Goal: Find specific page/section: Find specific page/section

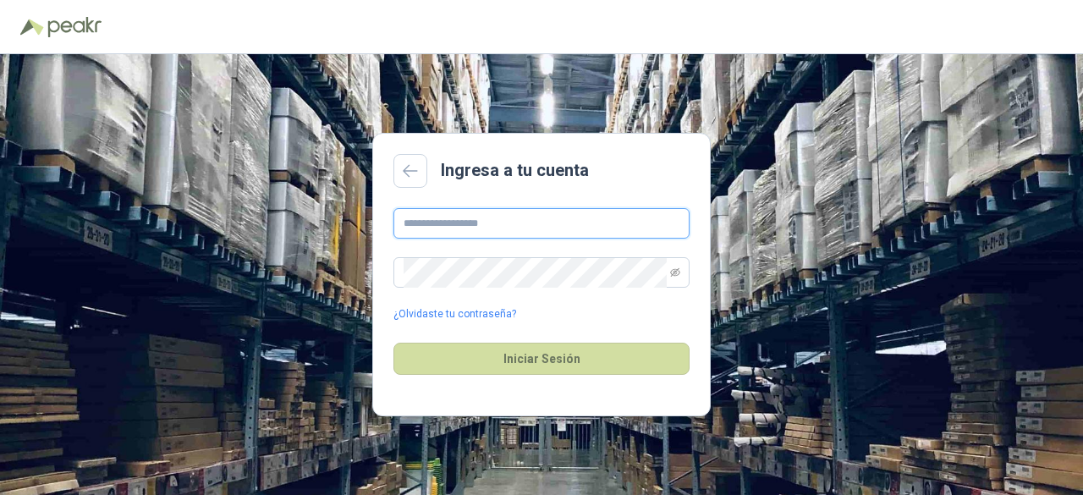
click at [475, 238] on input "text" at bounding box center [541, 223] width 296 height 30
click at [470, 221] on input "text" at bounding box center [541, 223] width 296 height 30
click at [442, 224] on input "**********" at bounding box center [541, 223] width 296 height 30
click at [465, 218] on input "**********" at bounding box center [541, 223] width 296 height 30
click at [534, 219] on input "**********" at bounding box center [541, 223] width 296 height 30
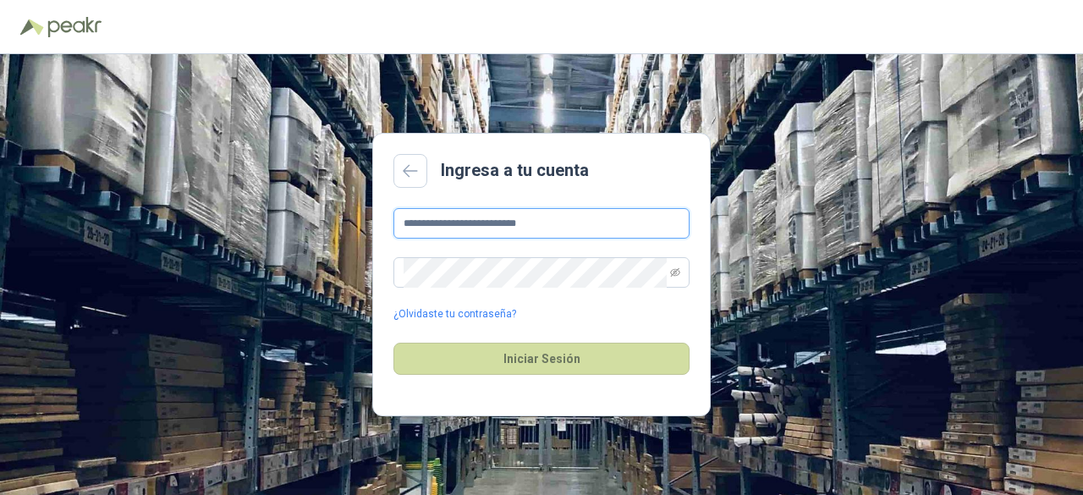
type input "**********"
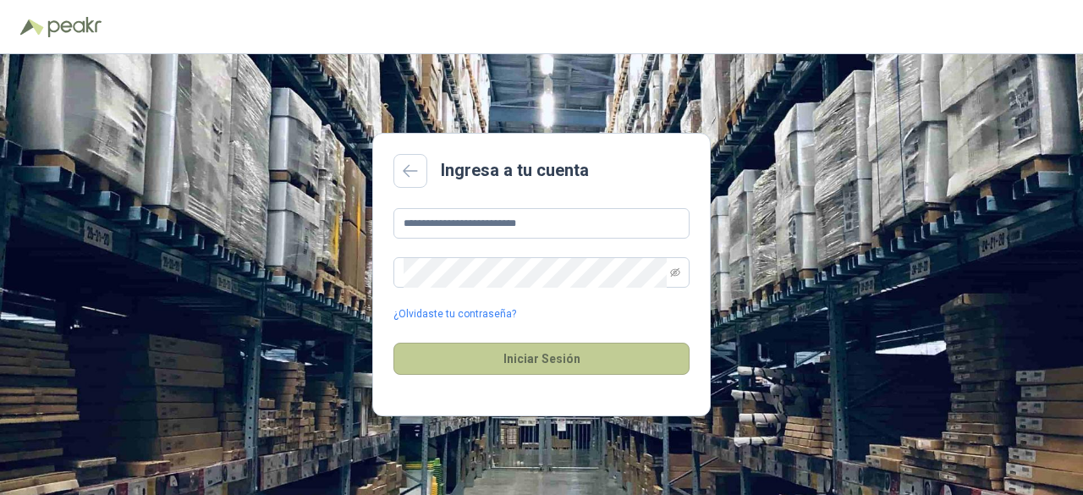
click at [575, 360] on button "Iniciar Sesión" at bounding box center [541, 359] width 296 height 32
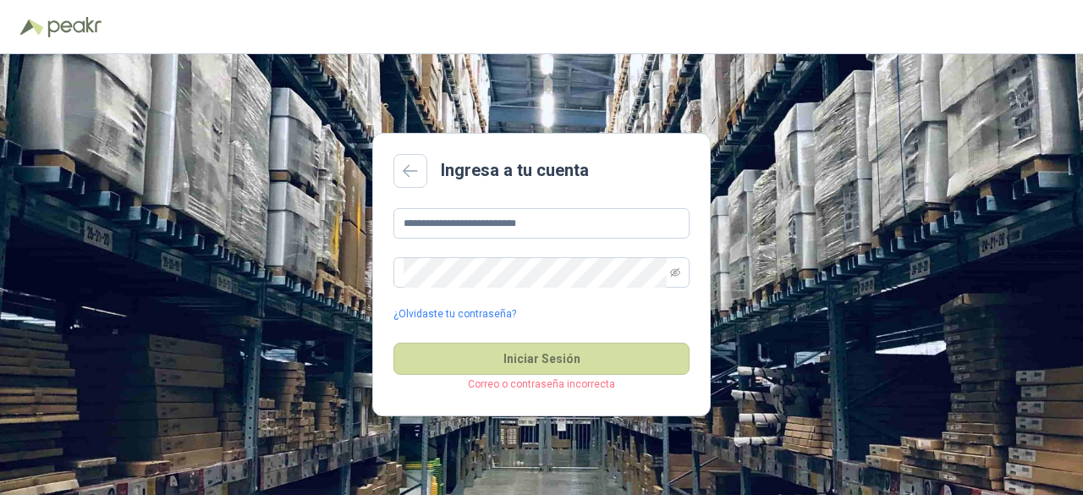
click at [470, 255] on div "**********" at bounding box center [541, 265] width 296 height 114
click at [672, 271] on icon "eye-invisible" at bounding box center [675, 272] width 10 height 10
click at [671, 270] on icon "eye" at bounding box center [675, 272] width 10 height 10
click at [671, 270] on icon "eye-invisible" at bounding box center [675, 272] width 10 height 10
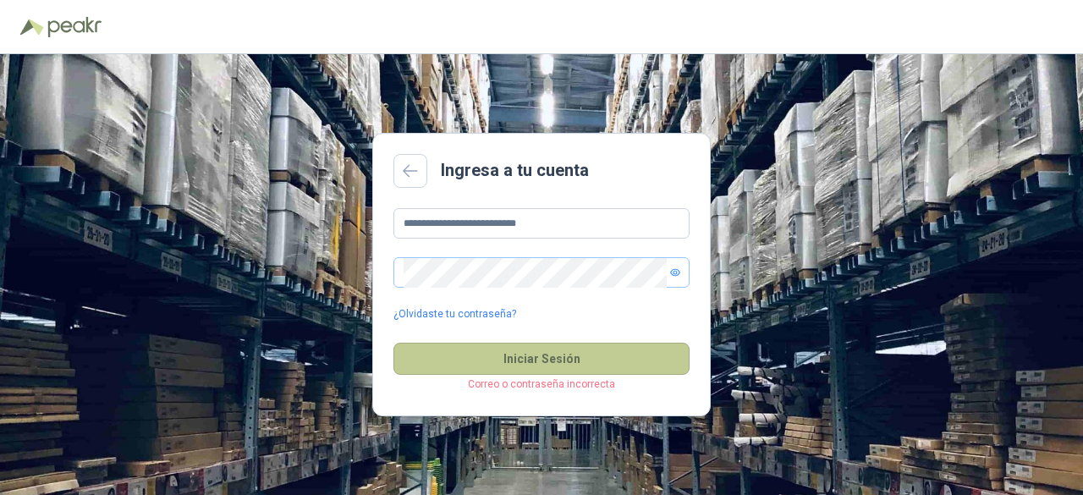
click at [551, 361] on button "Iniciar Sesión" at bounding box center [541, 359] width 296 height 32
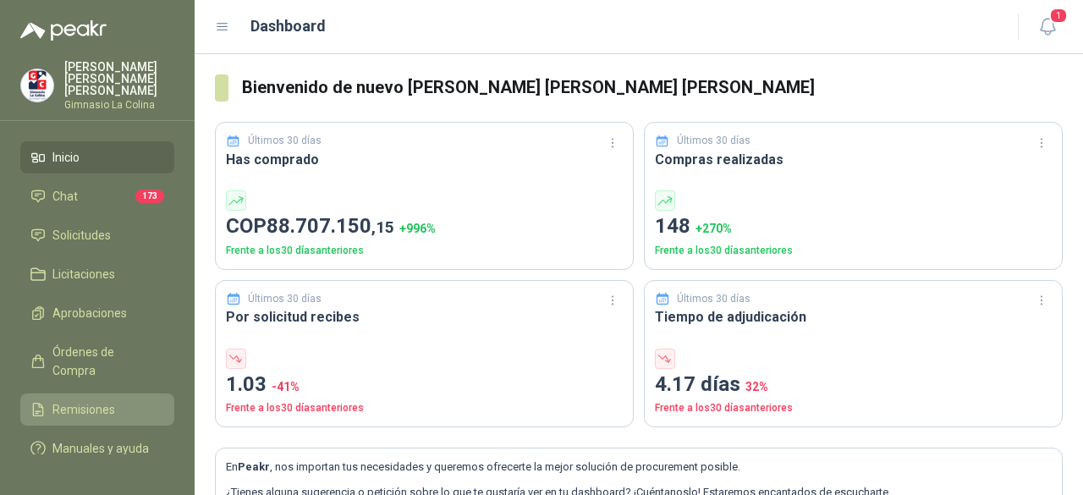
click at [100, 400] on span "Remisiones" at bounding box center [83, 409] width 63 height 19
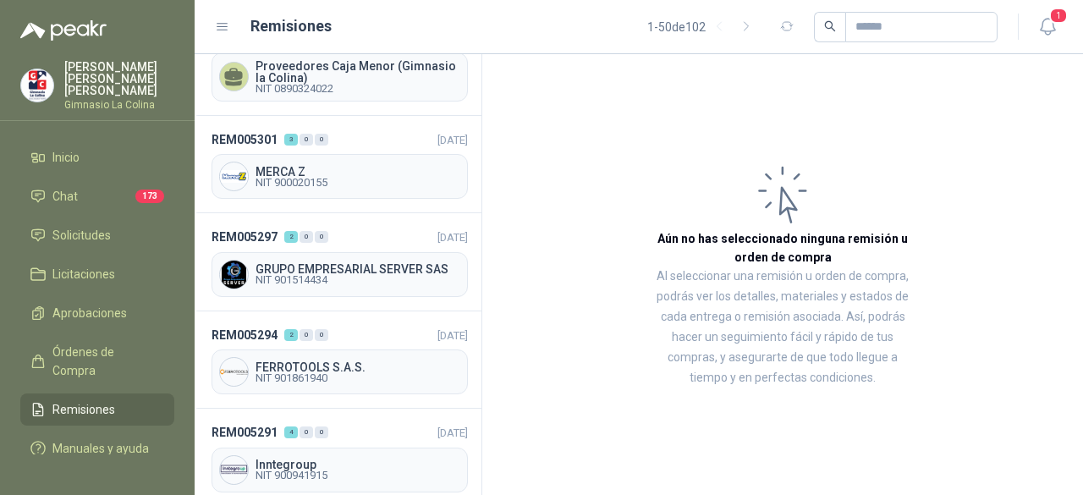
scroll to position [169, 0]
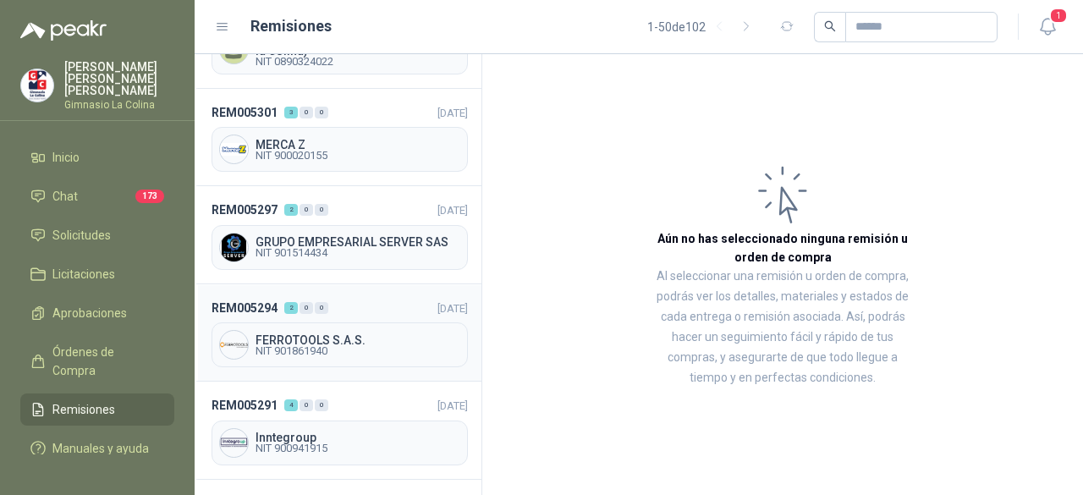
click at [311, 347] on span "NIT 901861940" at bounding box center [358, 351] width 205 height 10
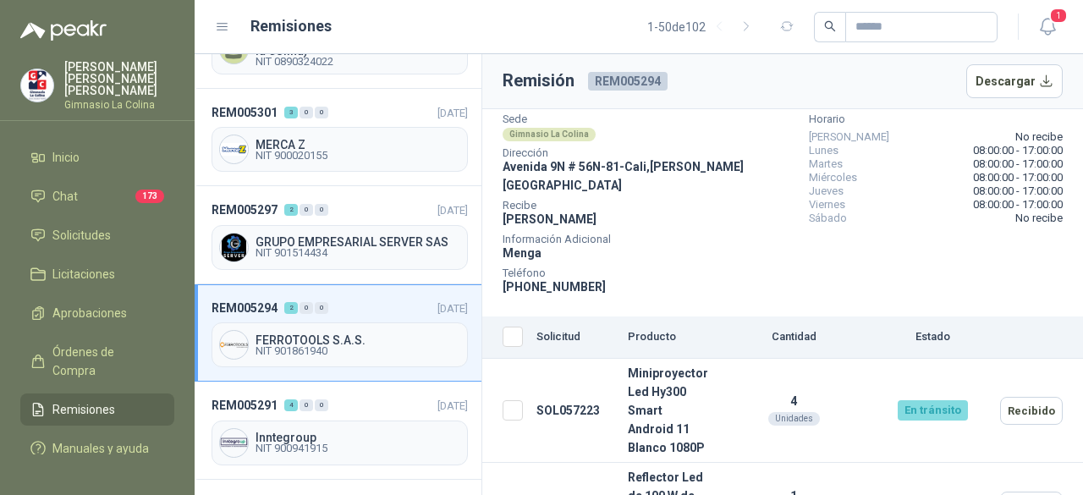
scroll to position [141, 0]
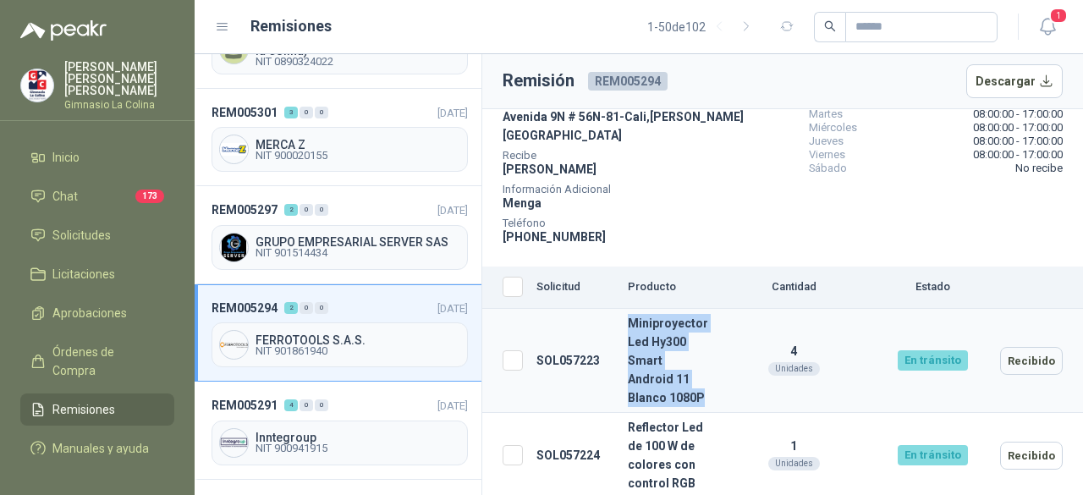
drag, startPoint x: 667, startPoint y: 397, endPoint x: 624, endPoint y: 307, distance: 99.2
click at [624, 309] on td "Miniproyector Led Hy300 Smart Android 11 Blanco 1080P" at bounding box center [668, 361] width 94 height 104
copy td "Miniproyector Led Hy300 Smart Android 11 Blanco 1080P"
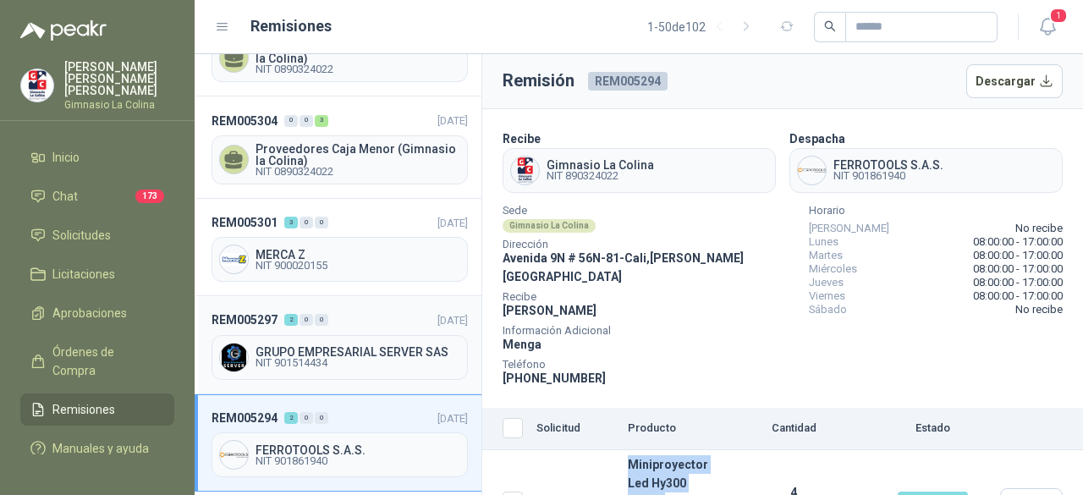
scroll to position [85, 0]
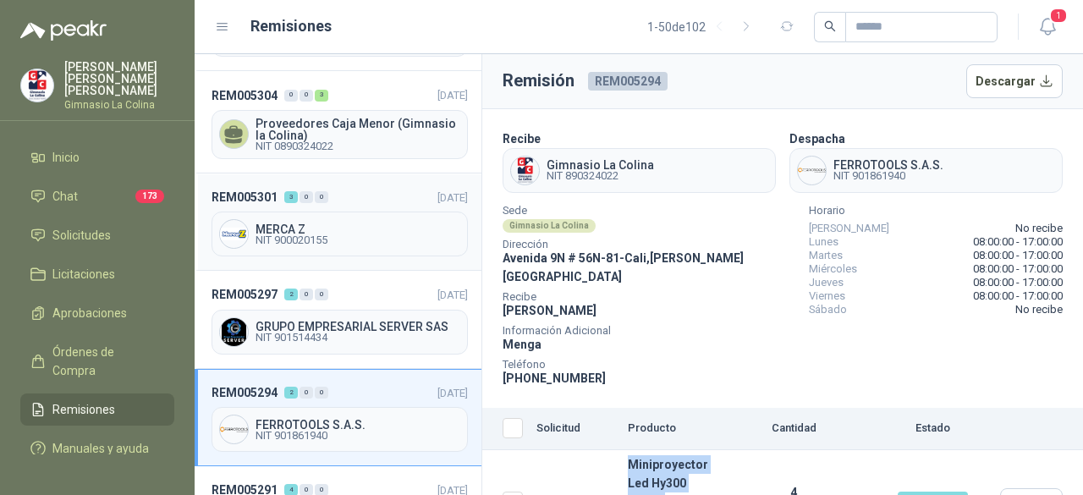
click at [338, 228] on span "MERCA Z" at bounding box center [358, 229] width 205 height 12
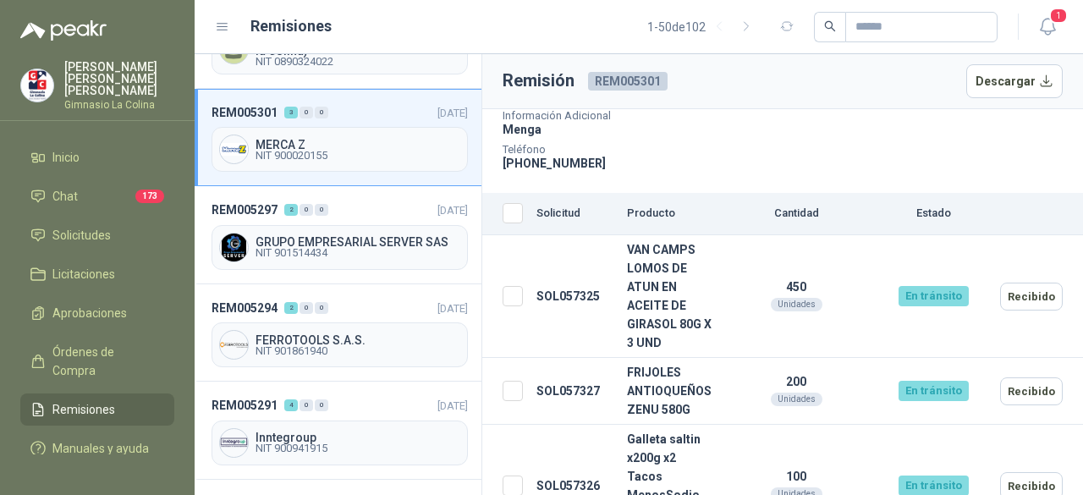
scroll to position [245, 0]
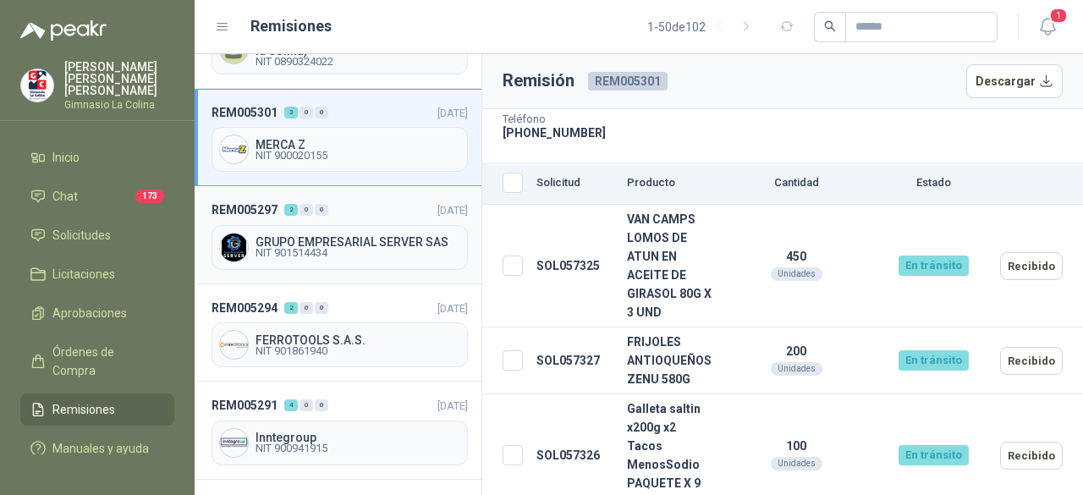
click at [327, 248] on span "NIT 901514434" at bounding box center [358, 253] width 205 height 10
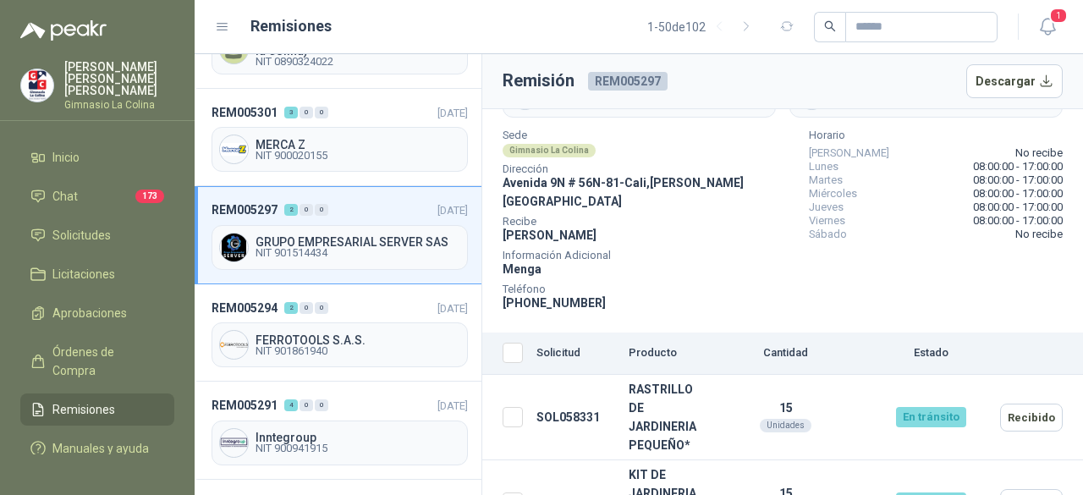
scroll to position [104, 0]
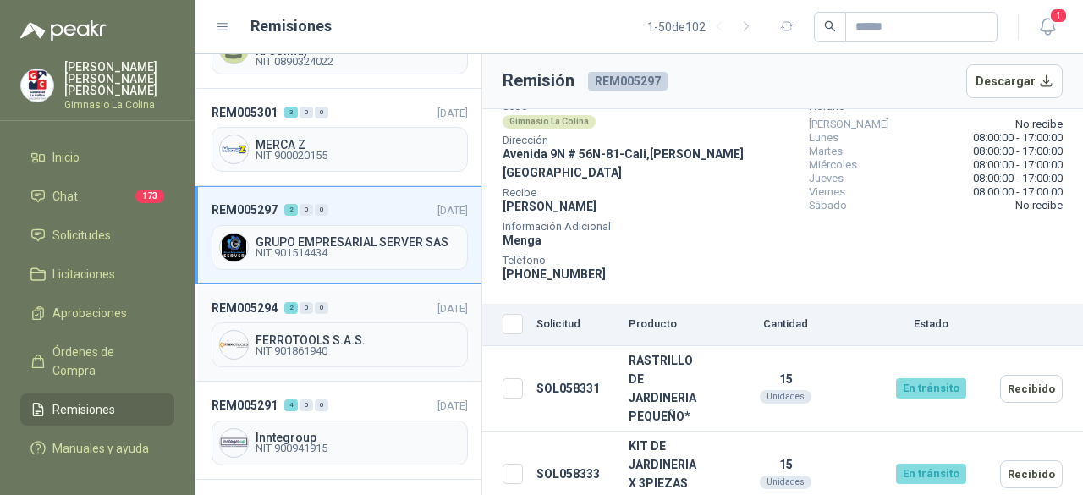
click at [315, 346] on span "NIT 901861940" at bounding box center [358, 351] width 205 height 10
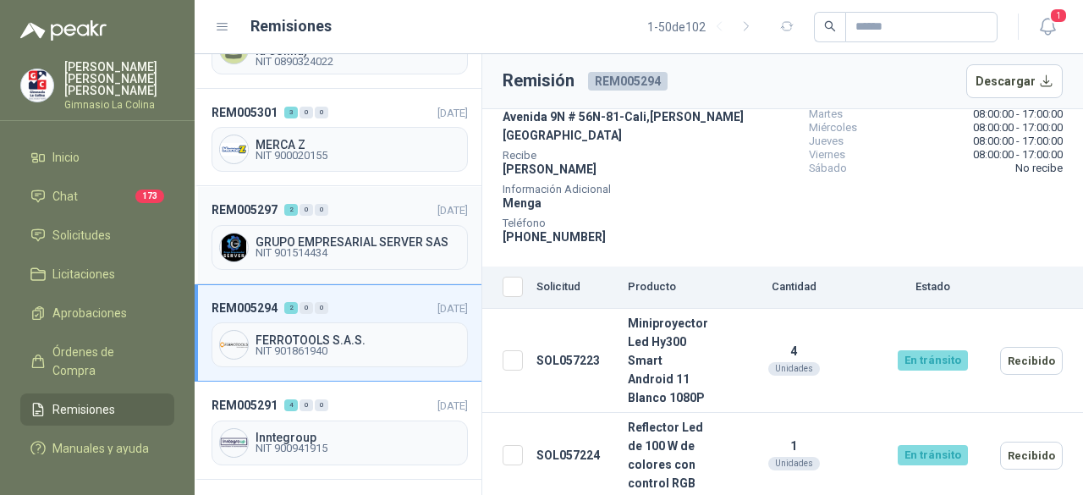
scroll to position [254, 0]
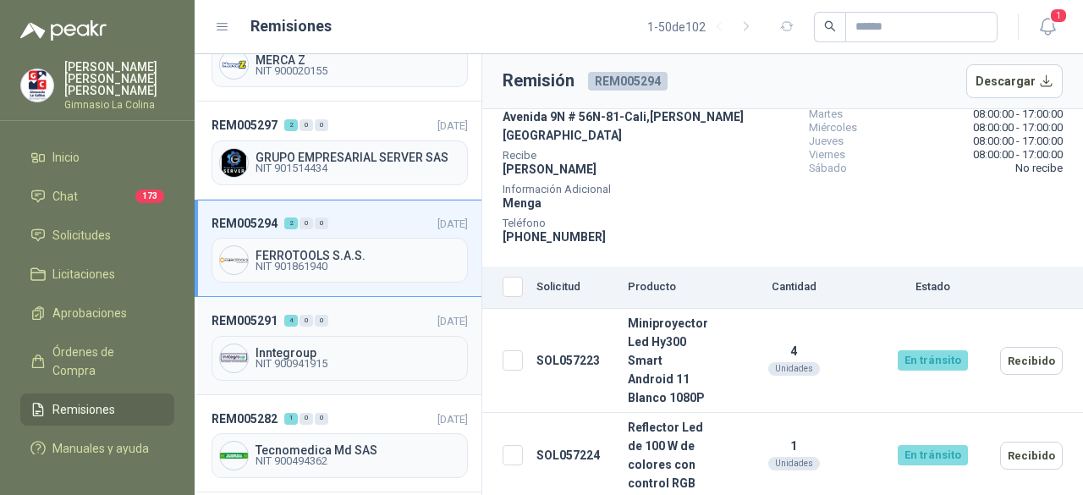
click at [293, 359] on span "NIT 900941915" at bounding box center [358, 364] width 205 height 10
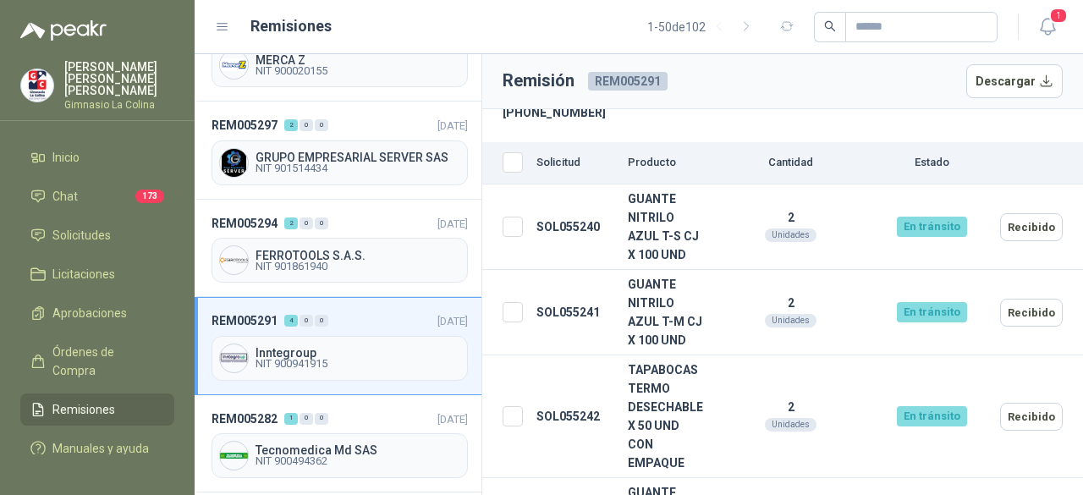
scroll to position [311, 0]
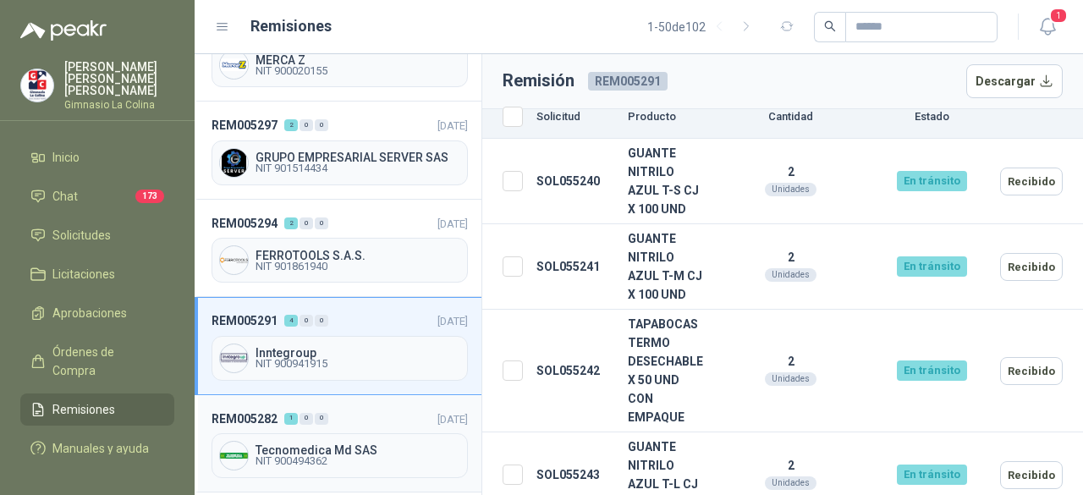
click at [294, 456] on span "NIT 900494362" at bounding box center [358, 461] width 205 height 10
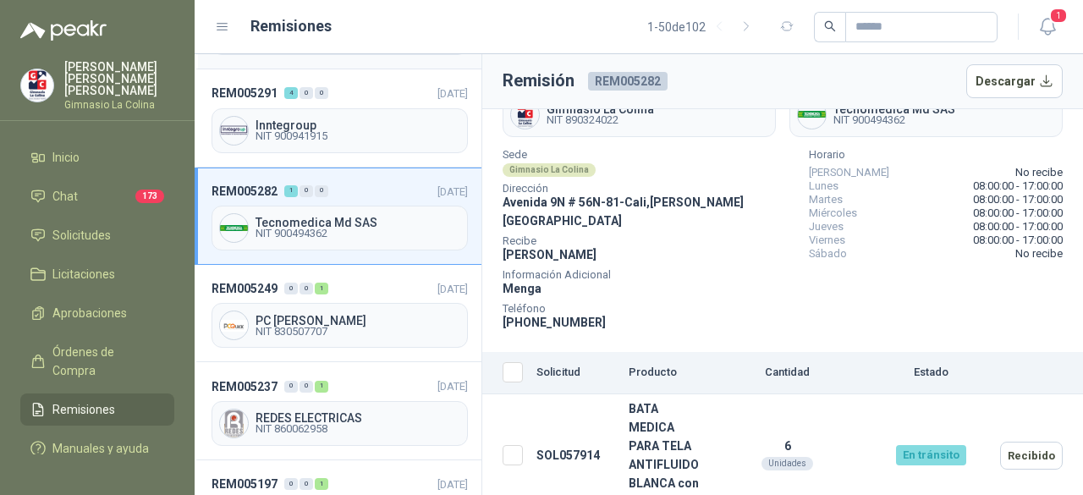
scroll to position [508, 0]
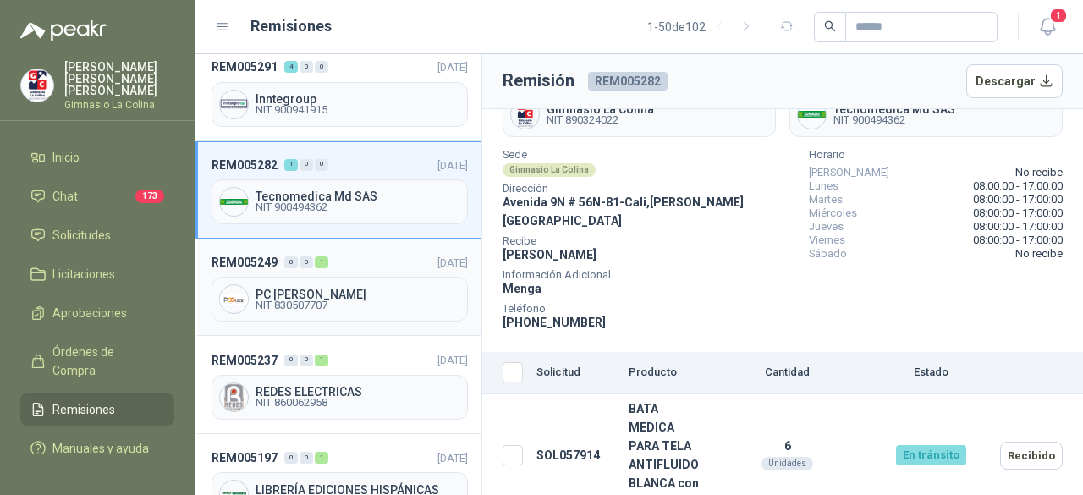
click at [294, 300] on span "NIT 830507707" at bounding box center [358, 305] width 205 height 10
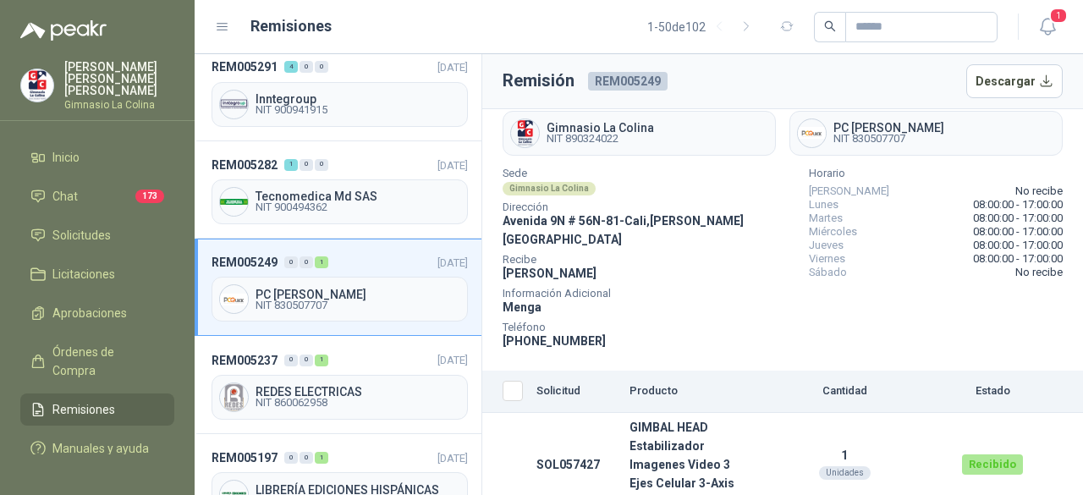
scroll to position [592, 0]
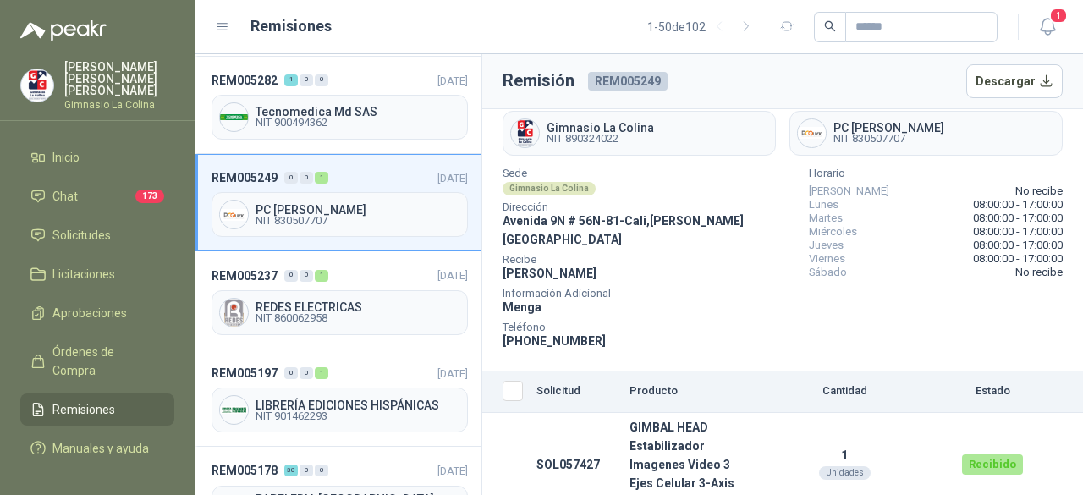
click at [332, 216] on span "NIT 830507707" at bounding box center [358, 221] width 205 height 10
click at [320, 204] on span "PC [PERSON_NAME]" at bounding box center [358, 210] width 205 height 12
click at [276, 313] on span "NIT 860062958" at bounding box center [358, 318] width 205 height 10
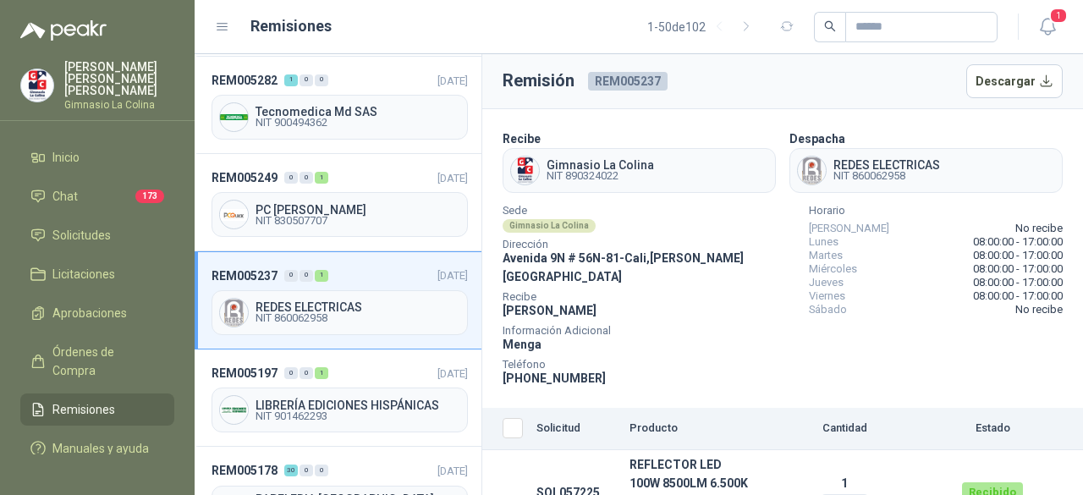
scroll to position [37, 0]
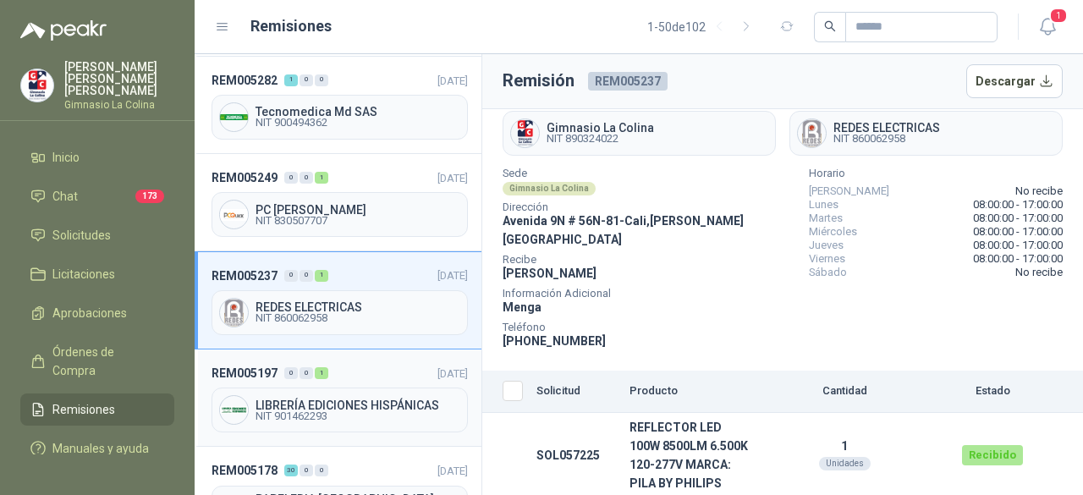
click at [329, 411] on span "NIT 901462293" at bounding box center [358, 416] width 205 height 10
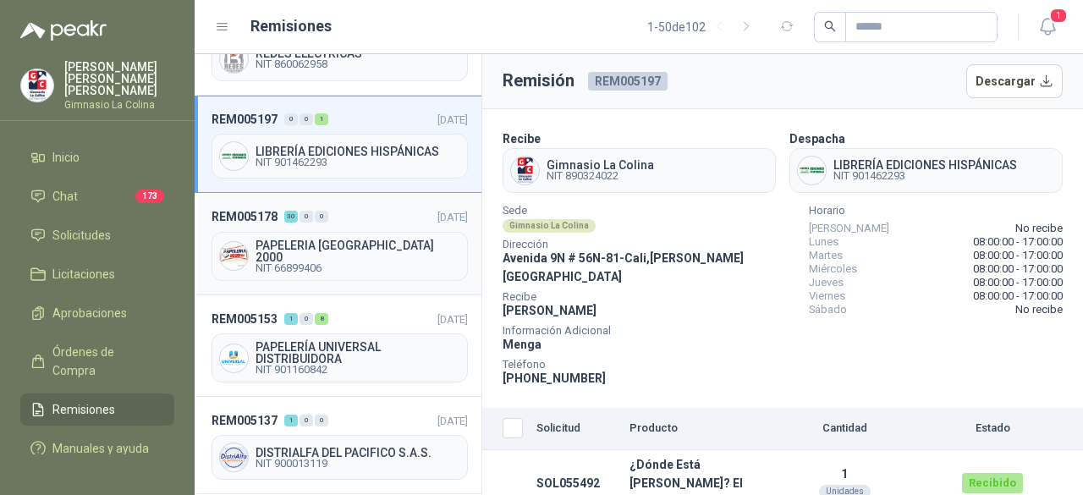
scroll to position [1015, 0]
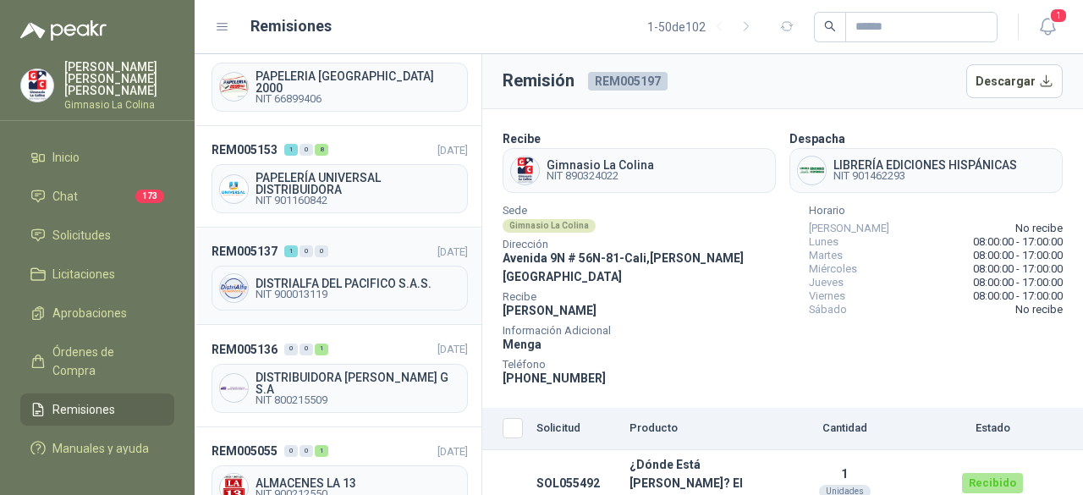
click at [386, 289] on span "NIT 900013119" at bounding box center [358, 294] width 205 height 10
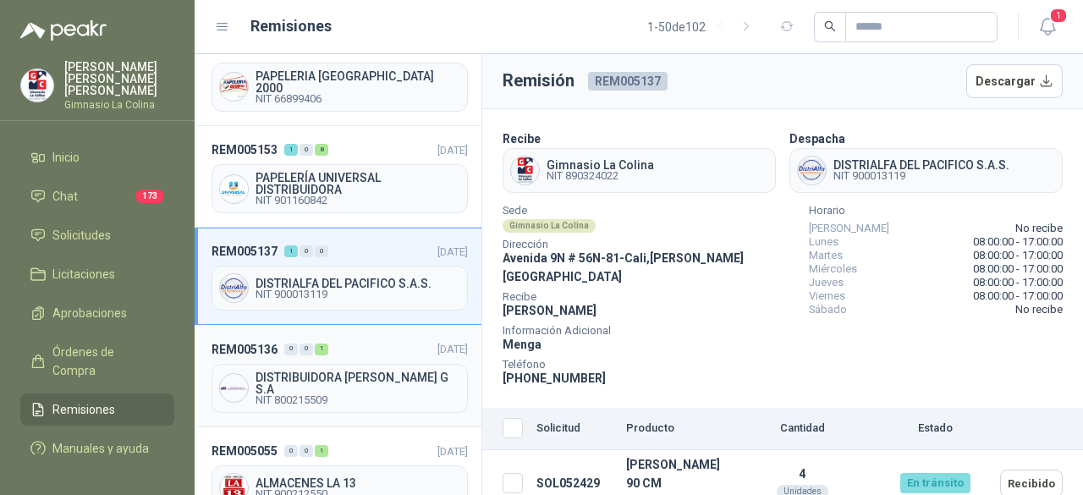
click at [338, 371] on span "DISTRIBUIDORA [PERSON_NAME] G S.A" at bounding box center [358, 383] width 205 height 24
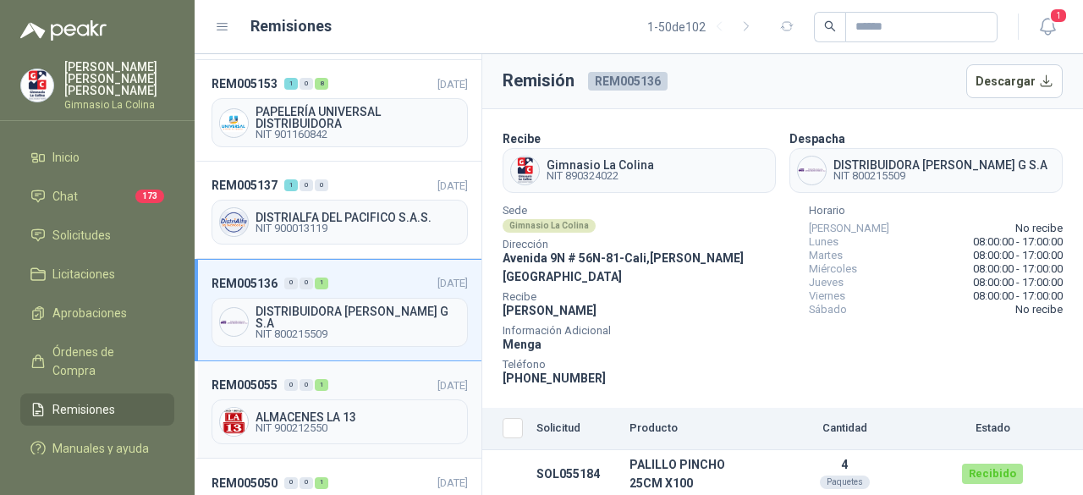
scroll to position [1269, 0]
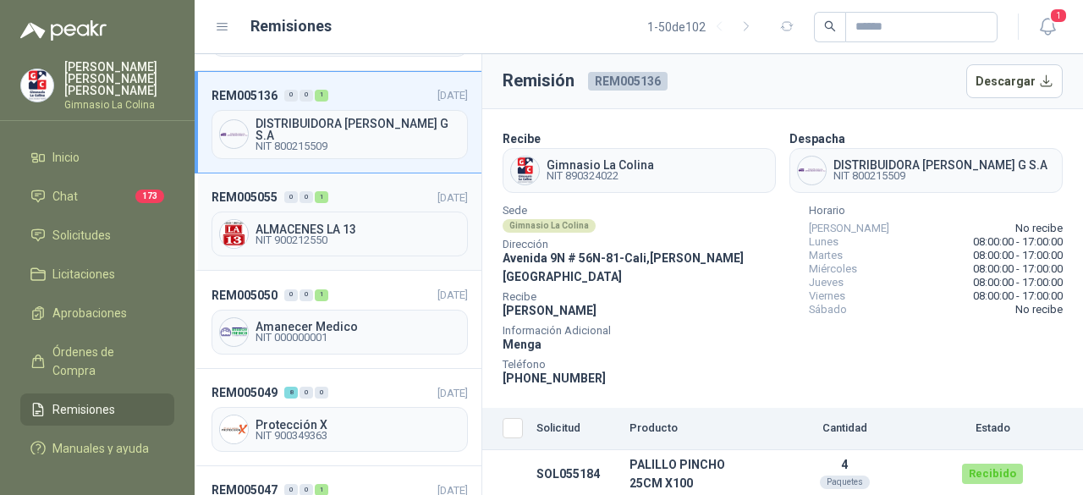
click at [335, 223] on span "ALMACENES LA 13" at bounding box center [358, 229] width 205 height 12
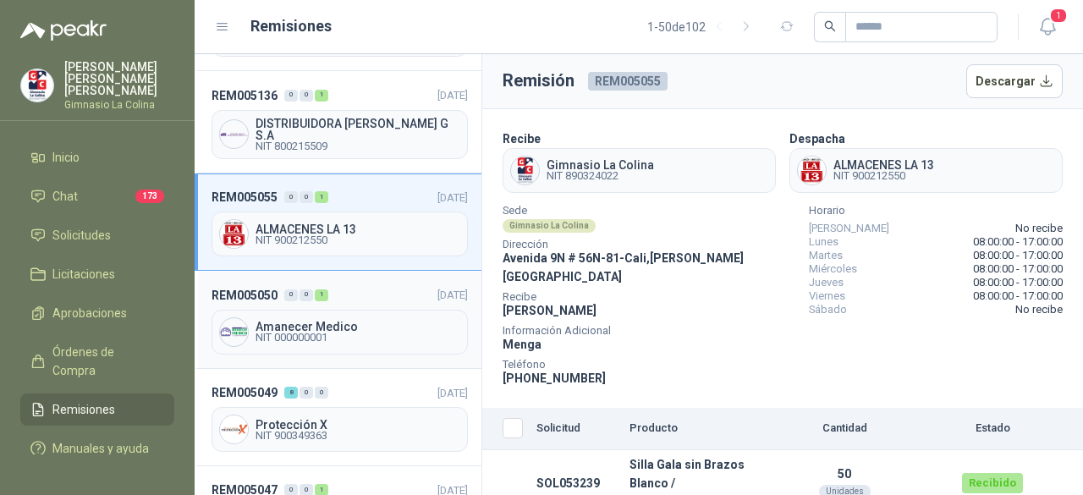
click at [302, 321] on span "Amanecer Medico" at bounding box center [358, 327] width 205 height 12
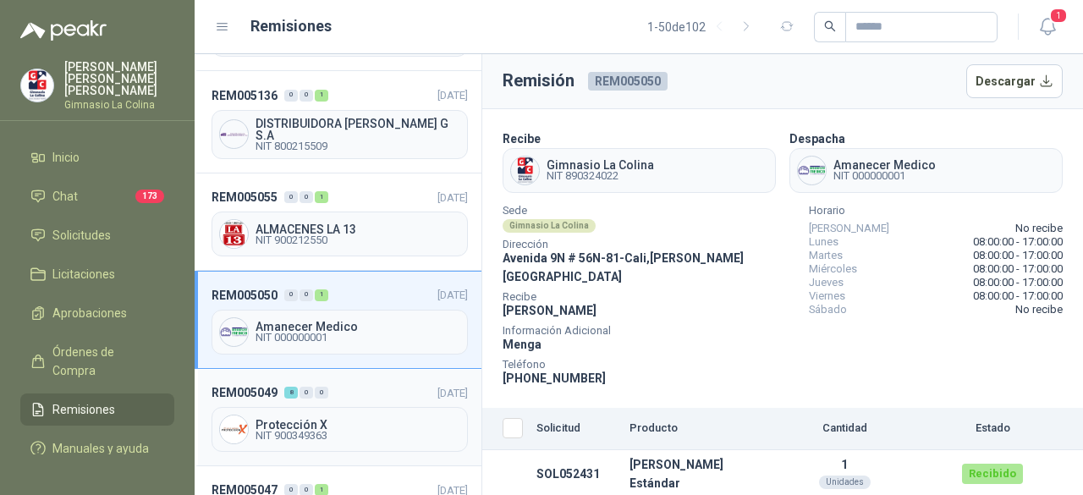
click at [312, 431] on span "NIT 900349363" at bounding box center [358, 436] width 205 height 10
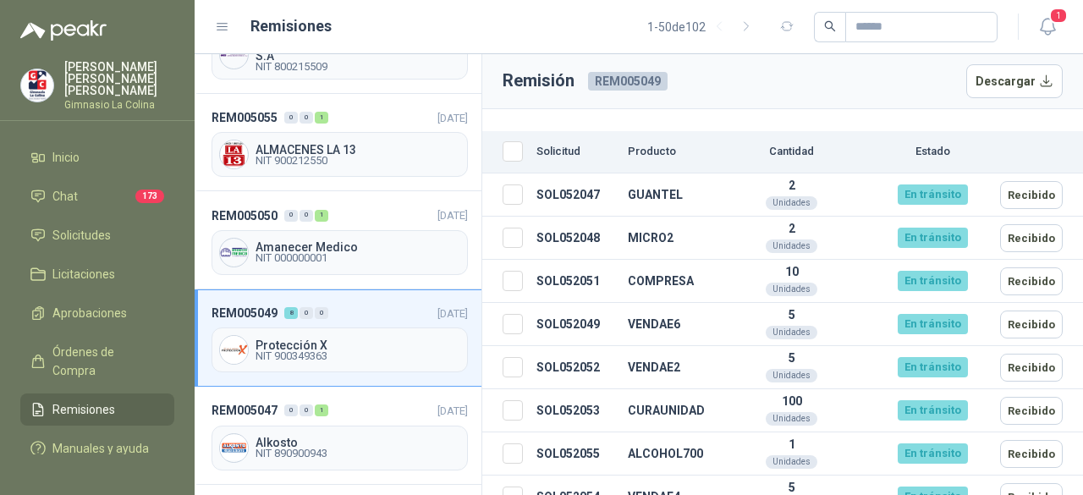
scroll to position [1438, 0]
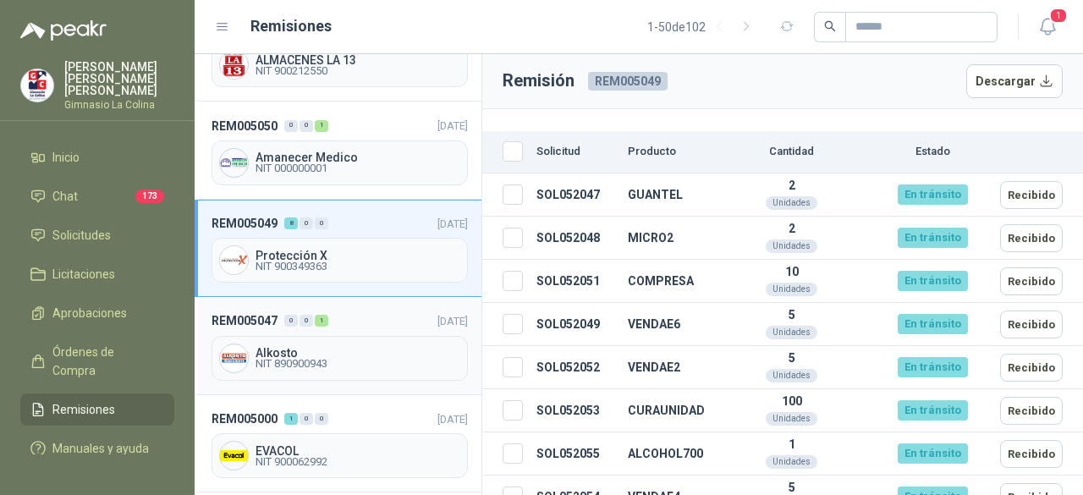
click at [300, 359] on span "NIT 890900943" at bounding box center [358, 364] width 205 height 10
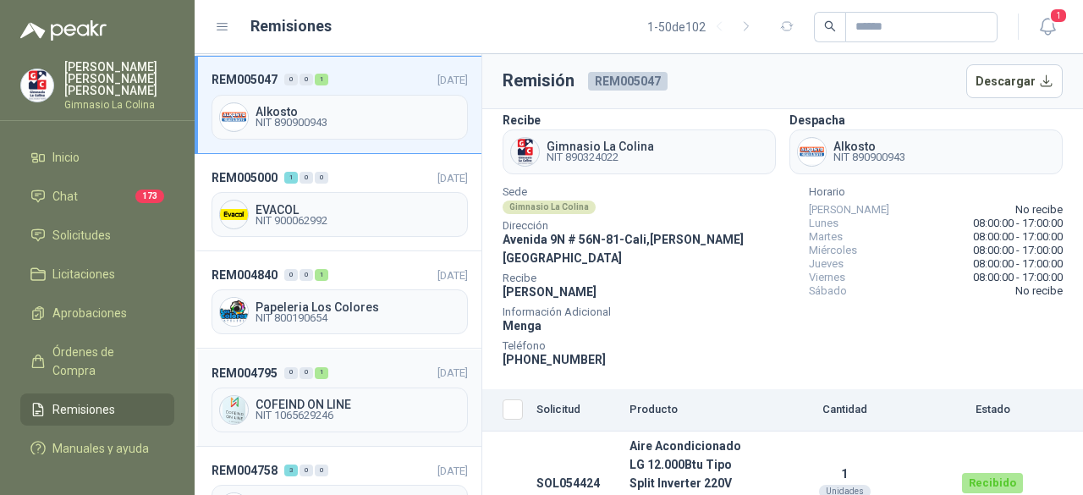
scroll to position [1692, 0]
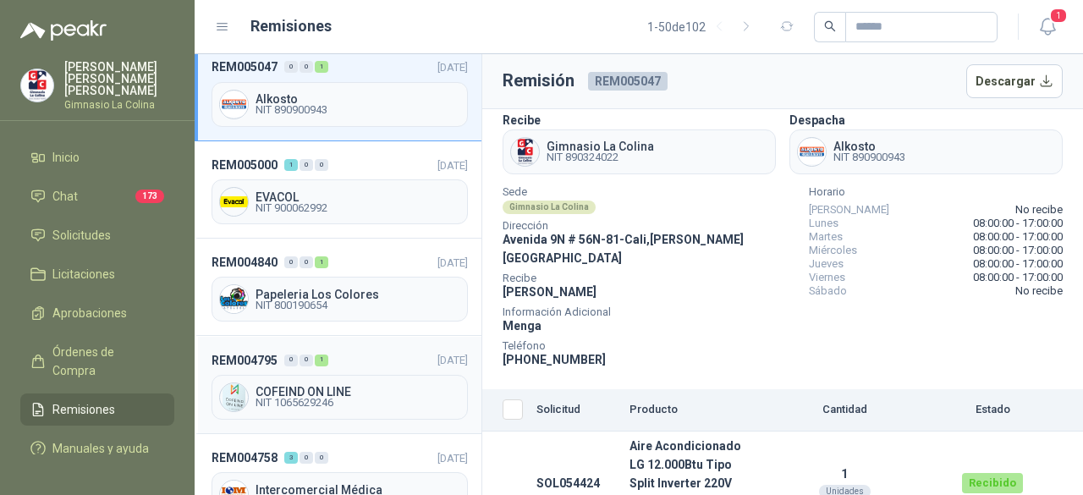
click at [318, 398] on span "NIT 1065629246" at bounding box center [358, 403] width 205 height 10
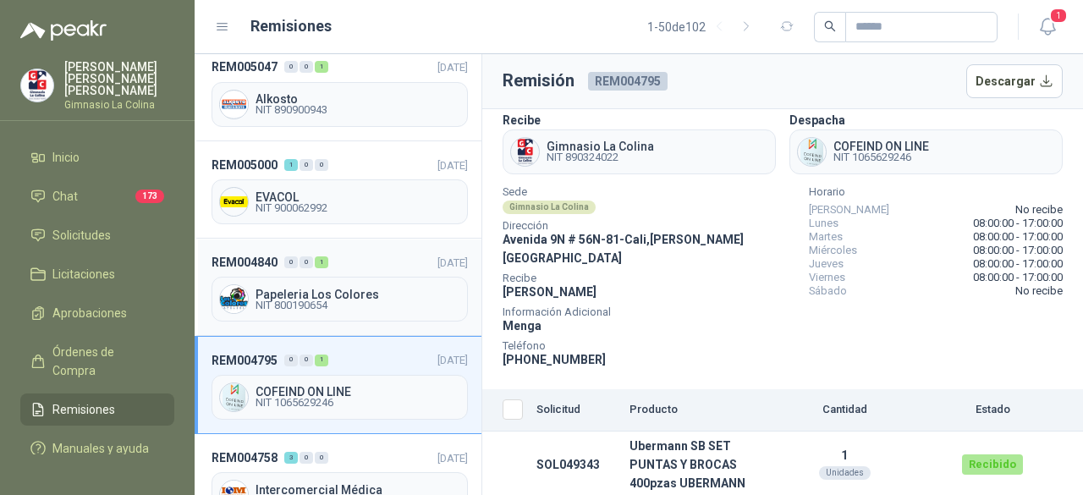
scroll to position [1777, 0]
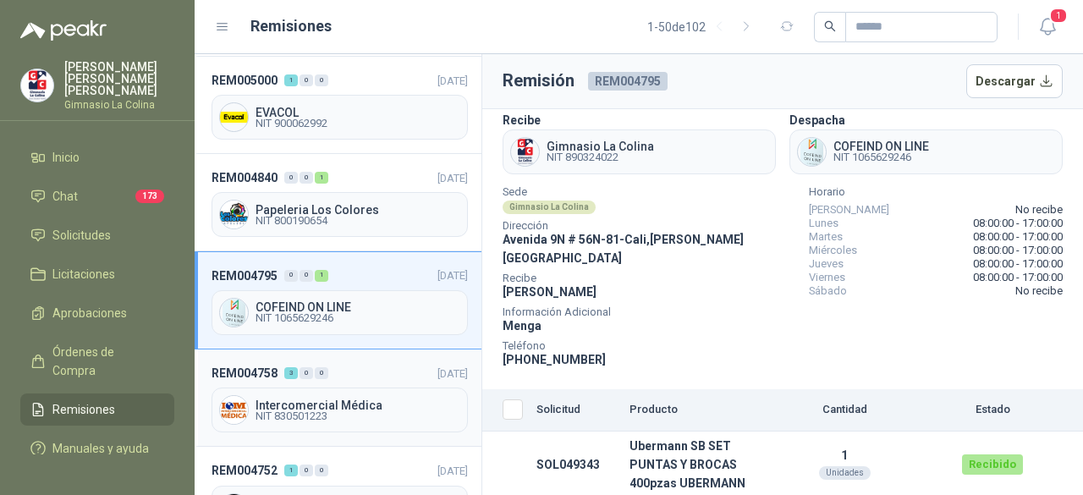
click at [342, 399] on span "Intercomercial Médica" at bounding box center [358, 405] width 205 height 12
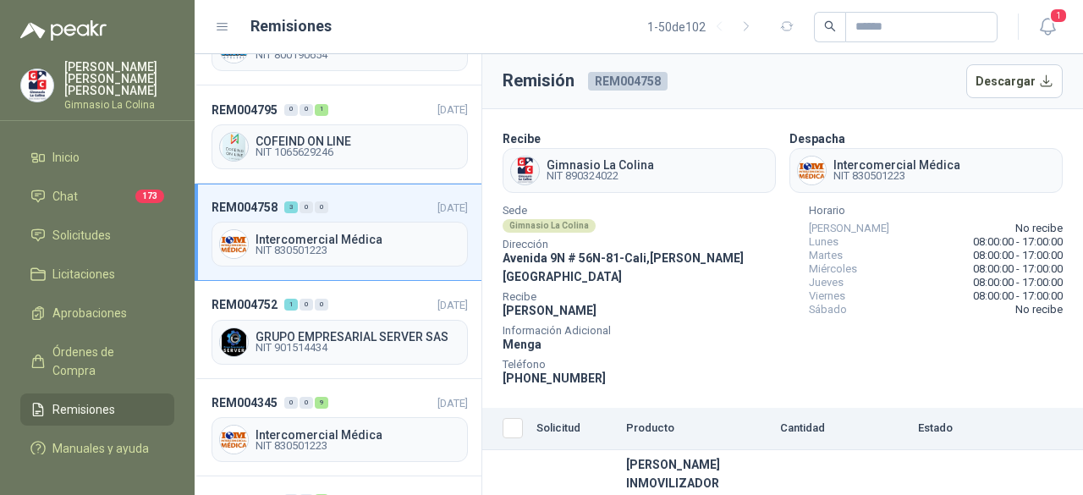
scroll to position [1946, 0]
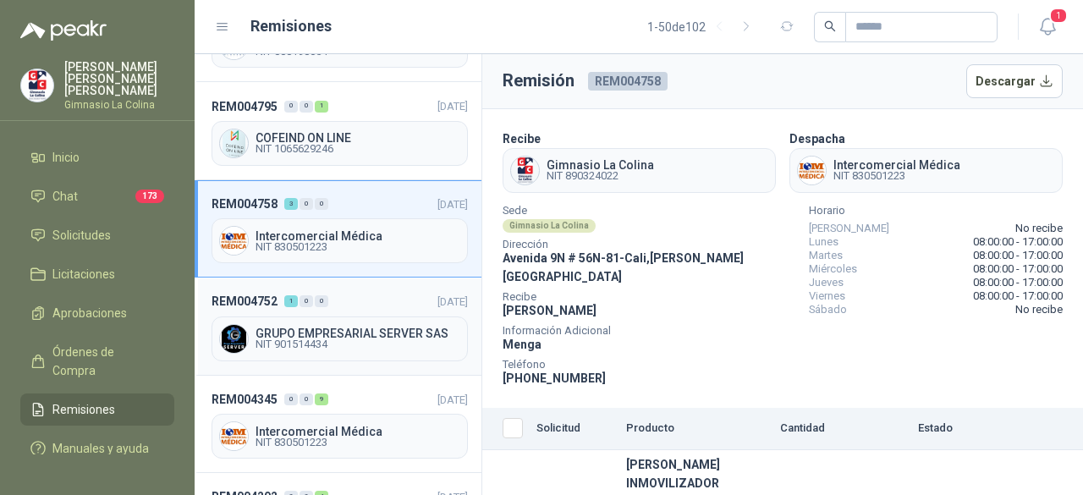
click at [355, 339] on span "NIT 901514434" at bounding box center [358, 344] width 205 height 10
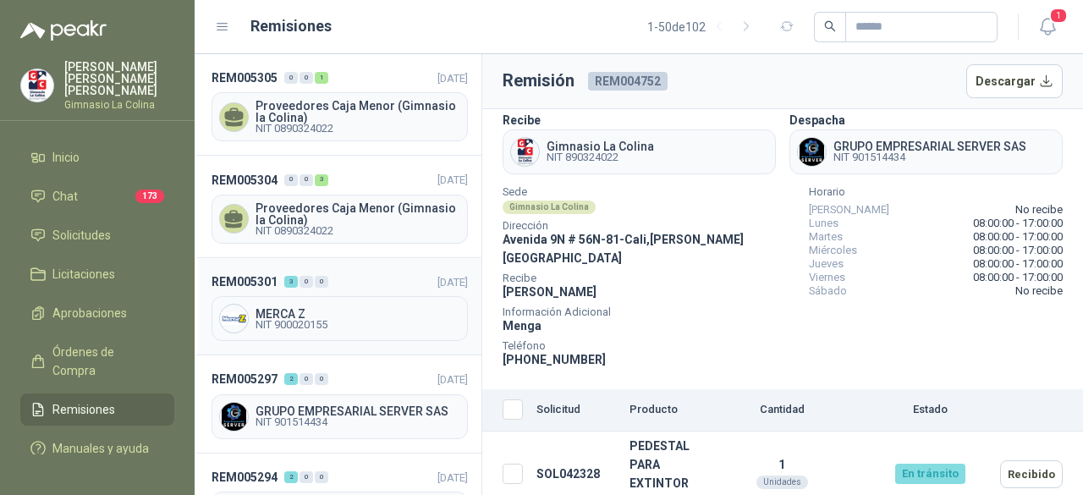
click at [301, 321] on span "NIT 900020155" at bounding box center [358, 325] width 205 height 10
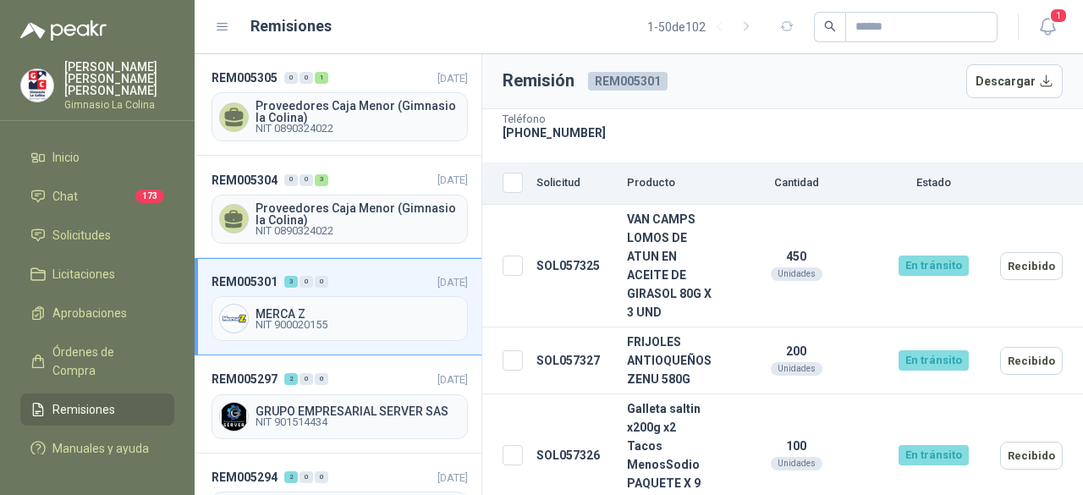
scroll to position [85, 0]
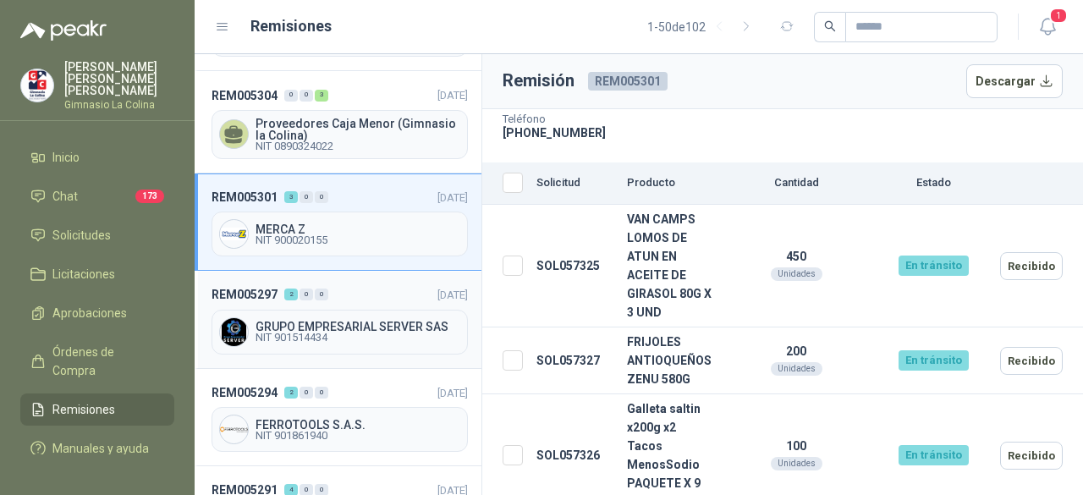
click at [322, 321] on span "GRUPO EMPRESARIAL SERVER SAS" at bounding box center [358, 327] width 205 height 12
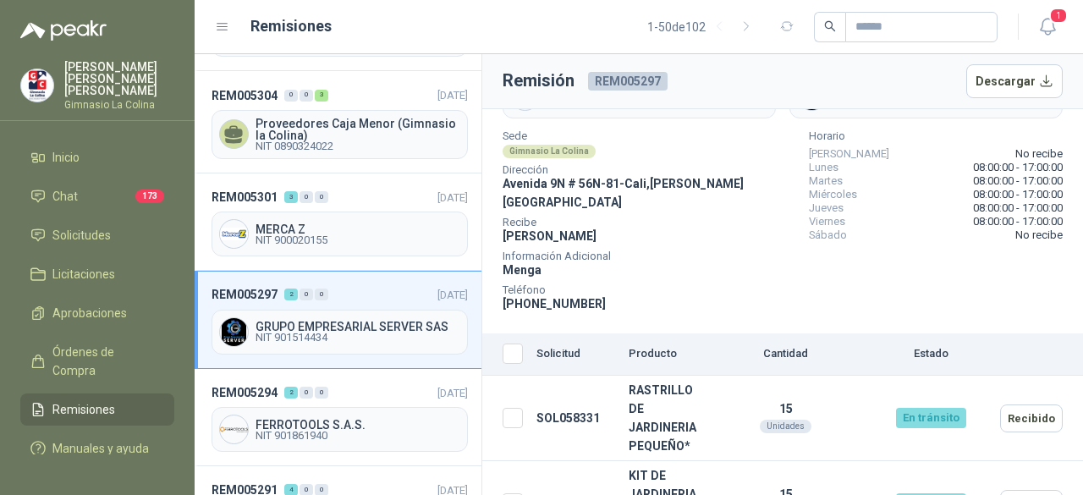
scroll to position [104, 0]
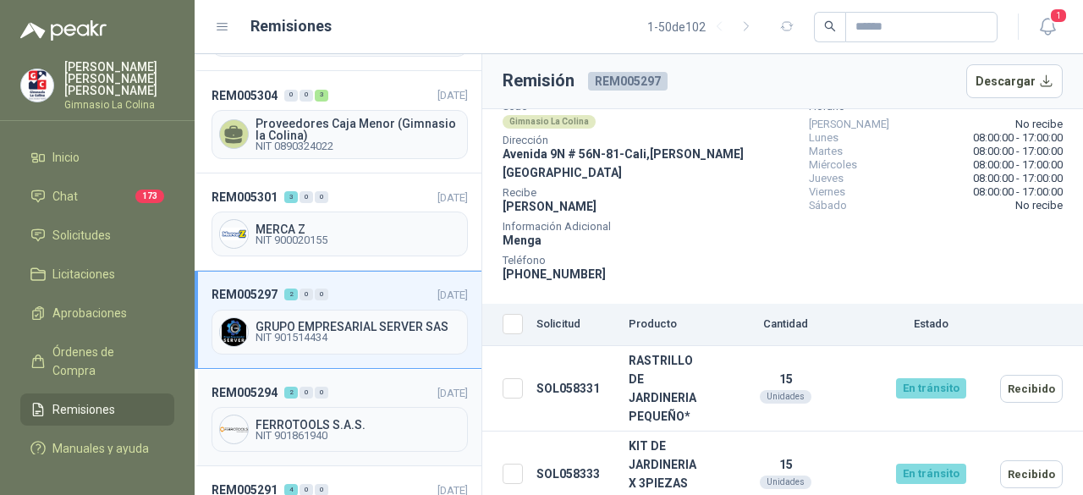
click at [297, 431] on span "NIT 901861940" at bounding box center [358, 436] width 205 height 10
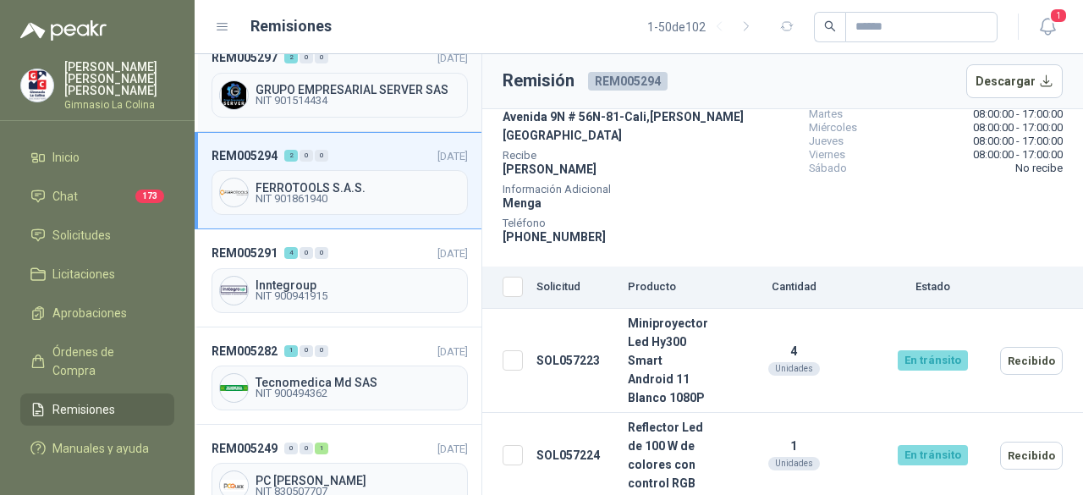
scroll to position [338, 0]
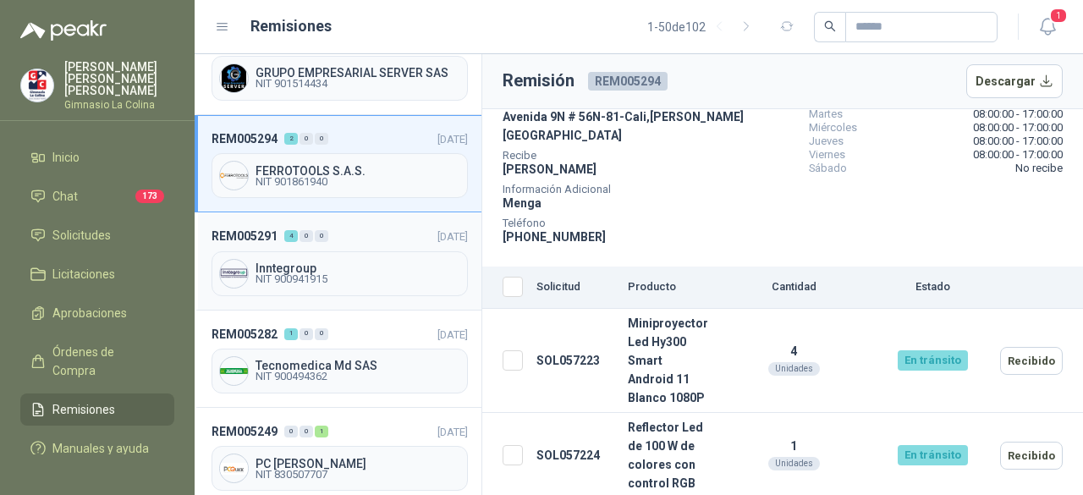
click at [316, 274] on span "NIT 900941915" at bounding box center [358, 279] width 205 height 10
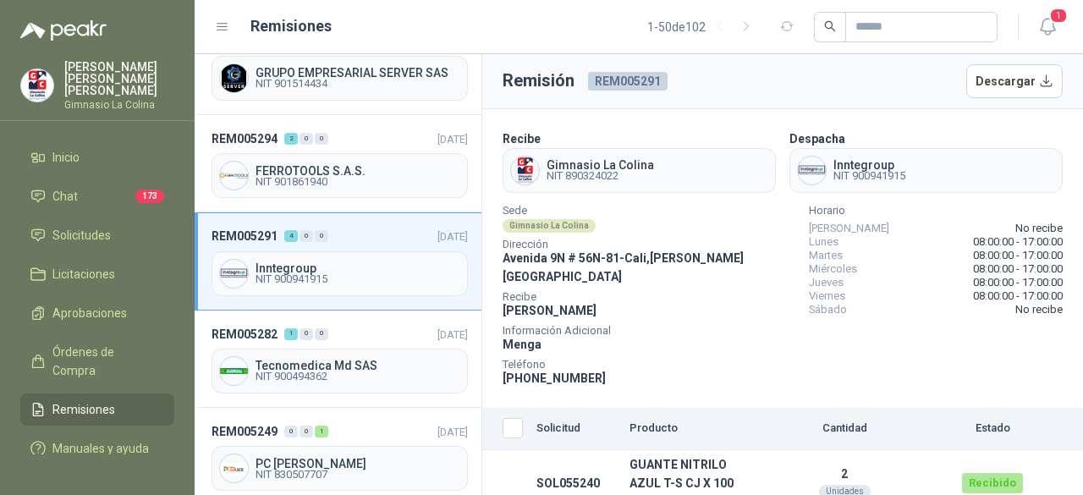
scroll to position [218, 0]
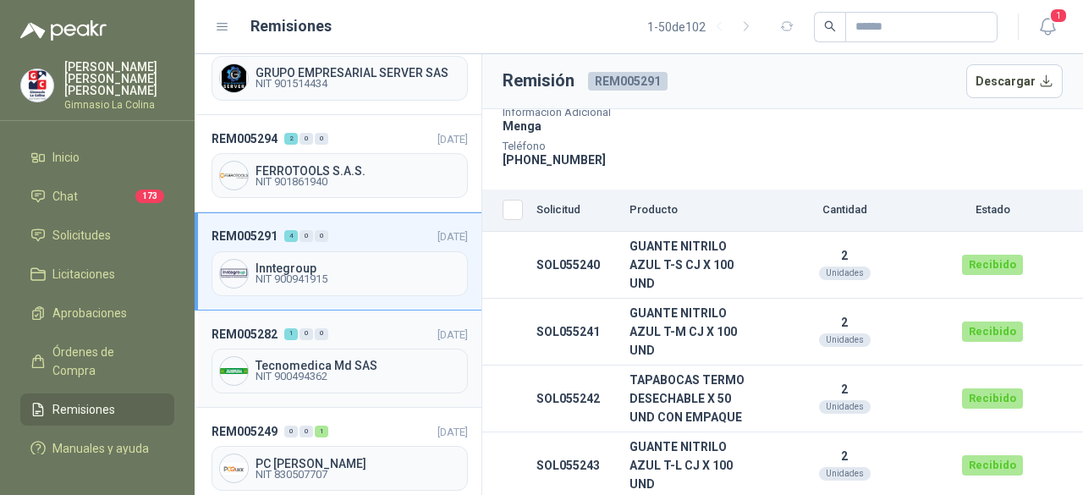
click at [274, 371] on span "NIT 900494362" at bounding box center [358, 376] width 205 height 10
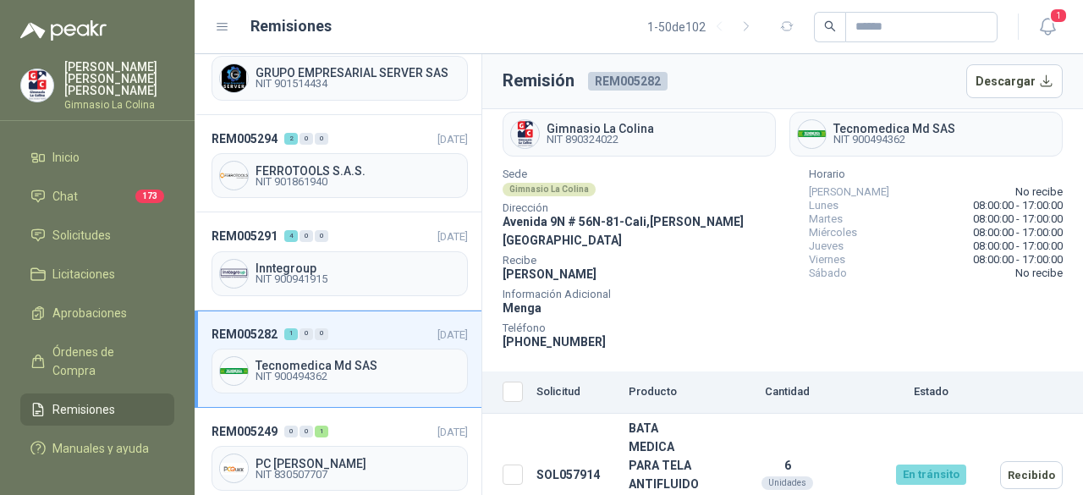
scroll to position [56, 0]
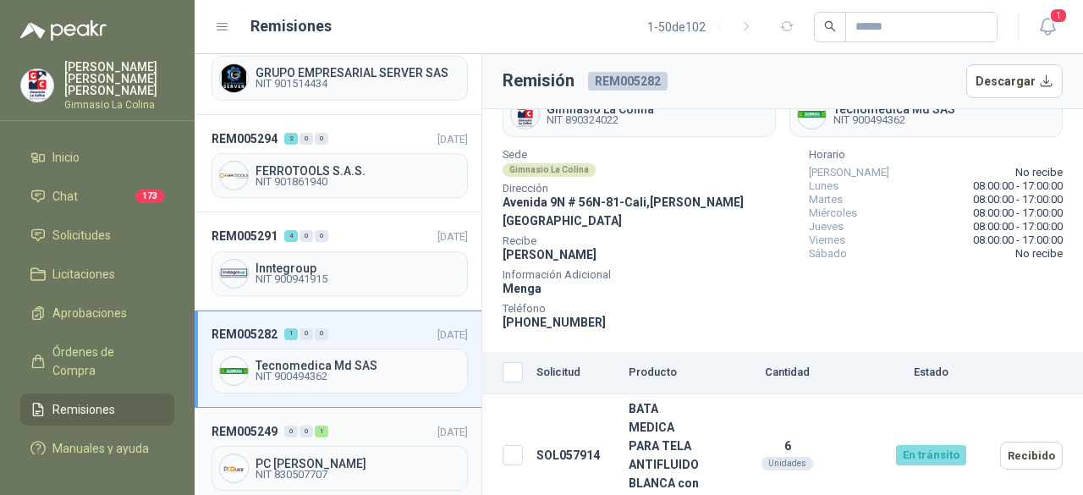
click at [302, 470] on span "NIT 830507707" at bounding box center [358, 475] width 205 height 10
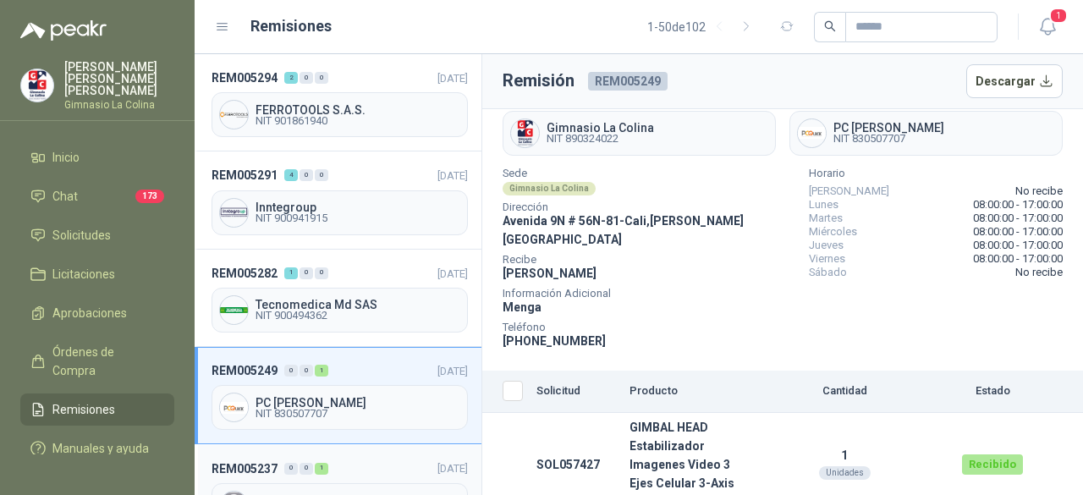
scroll to position [508, 0]
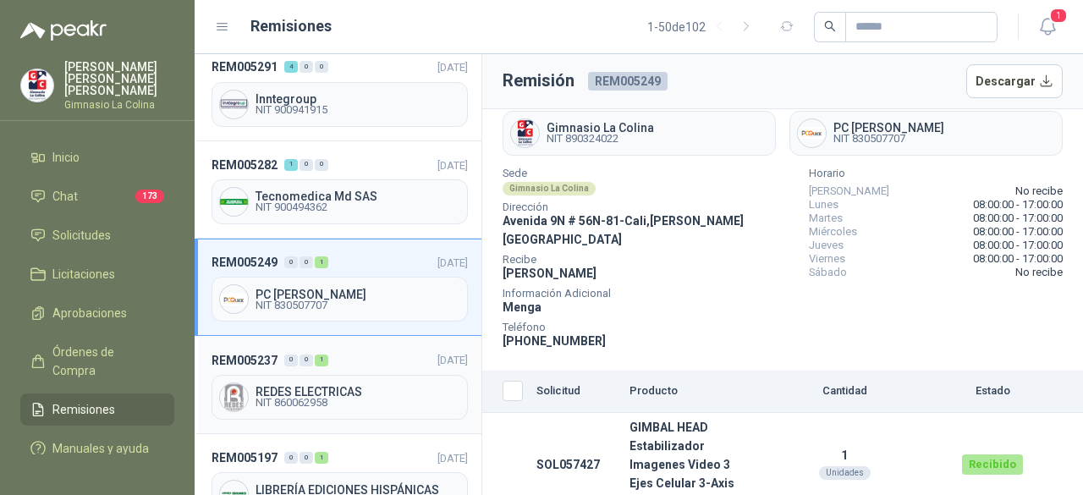
click at [310, 398] on span "NIT 860062958" at bounding box center [358, 403] width 205 height 10
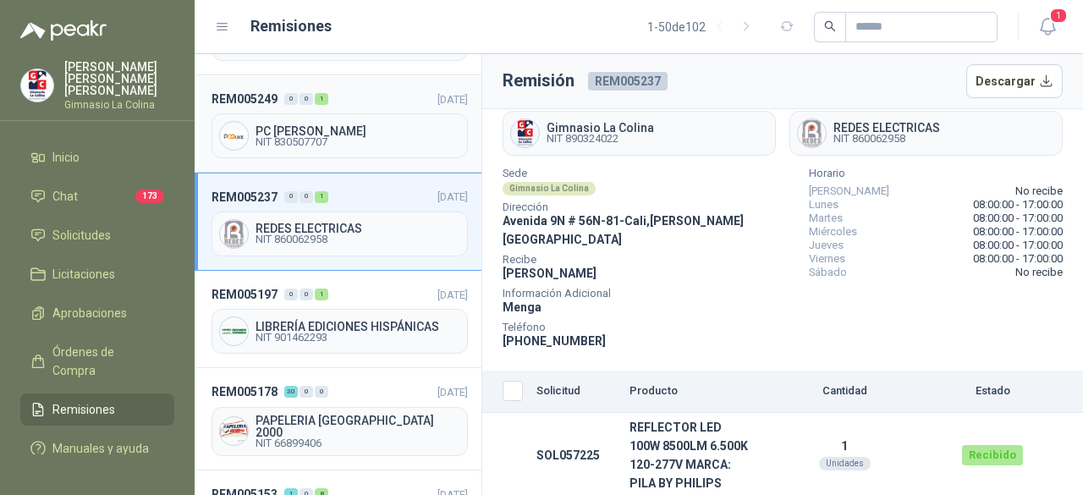
scroll to position [677, 0]
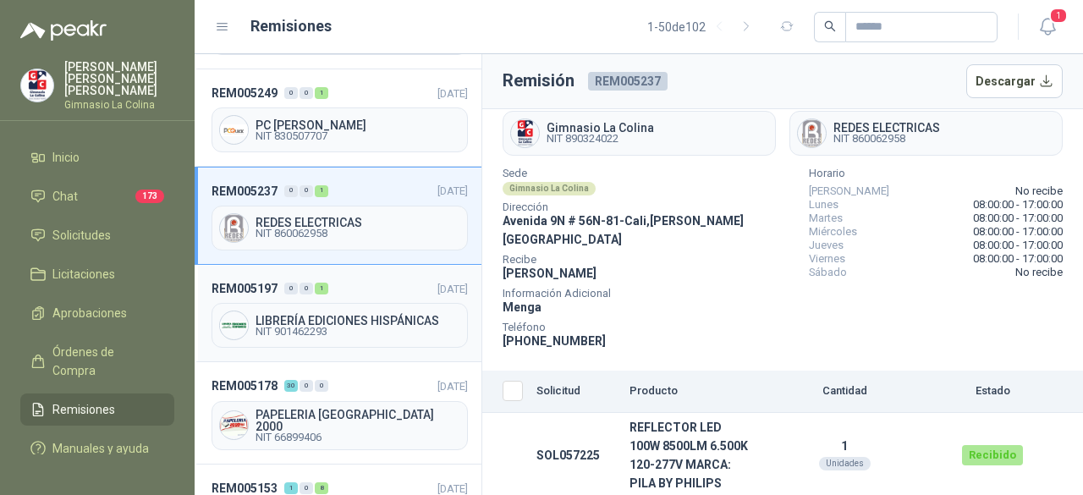
click at [313, 315] on span "LIBRERÍA EDICIONES HISPÁNICAS" at bounding box center [358, 321] width 205 height 12
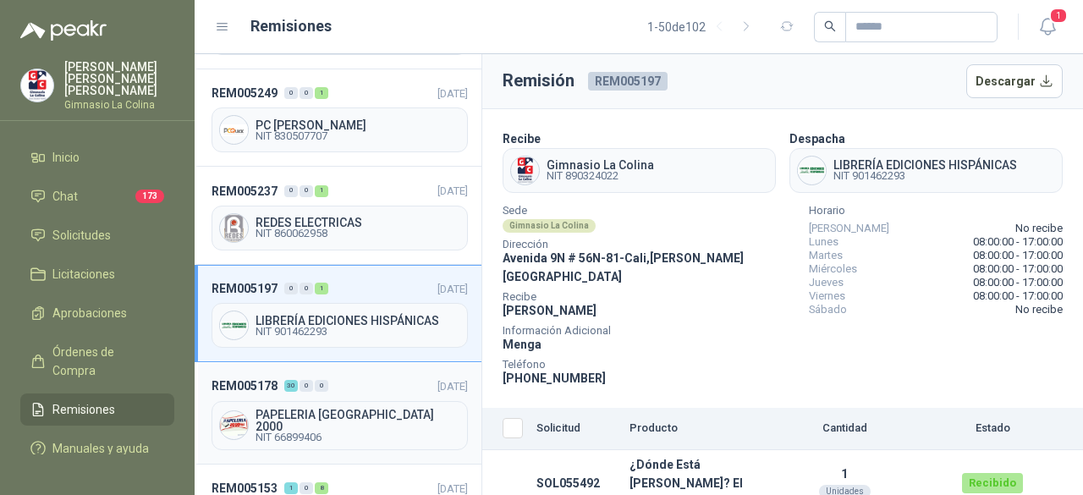
click at [307, 409] on span "PAPELERIA [GEOGRAPHIC_DATA] 2000" at bounding box center [358, 421] width 205 height 24
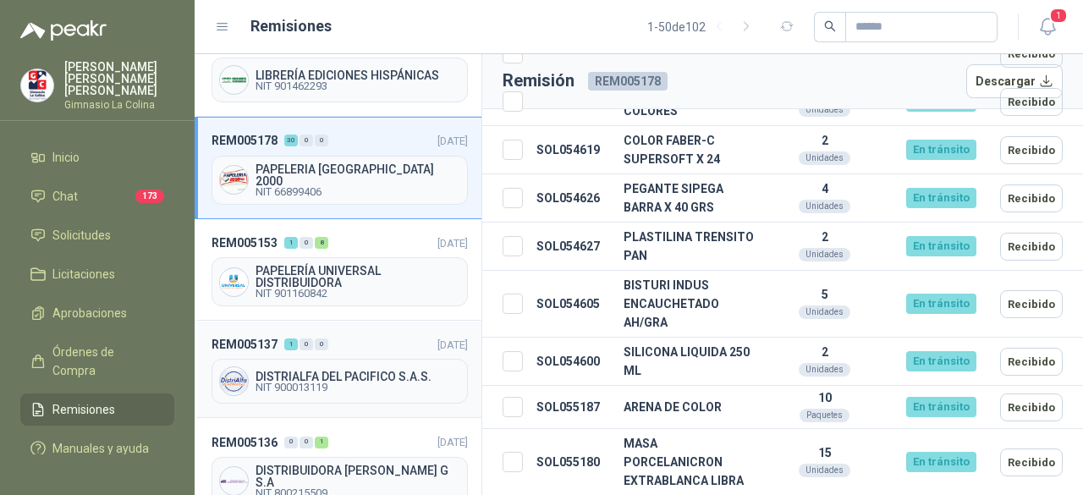
scroll to position [931, 0]
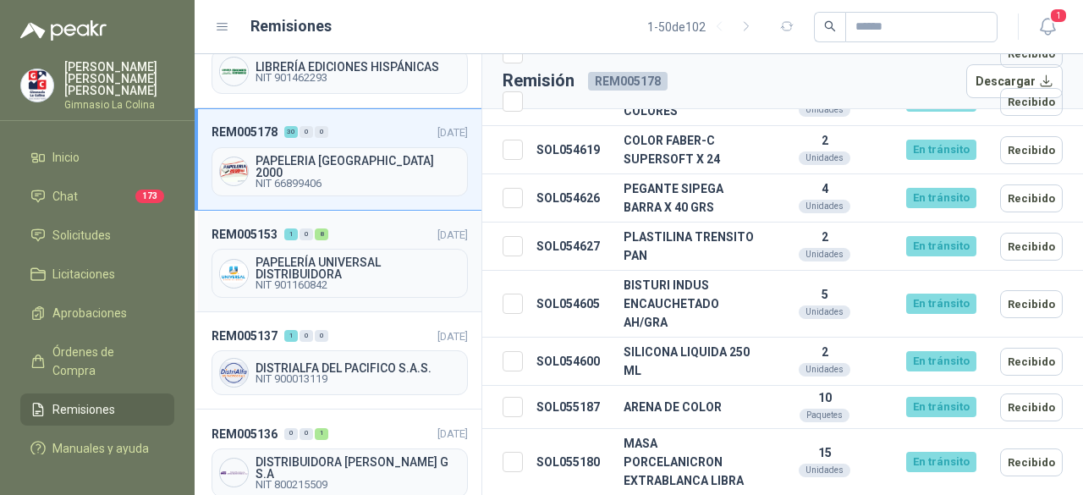
click at [309, 256] on span "PAPELERÍA UNIVERSAL DISTRIBUIDORA" at bounding box center [358, 268] width 205 height 24
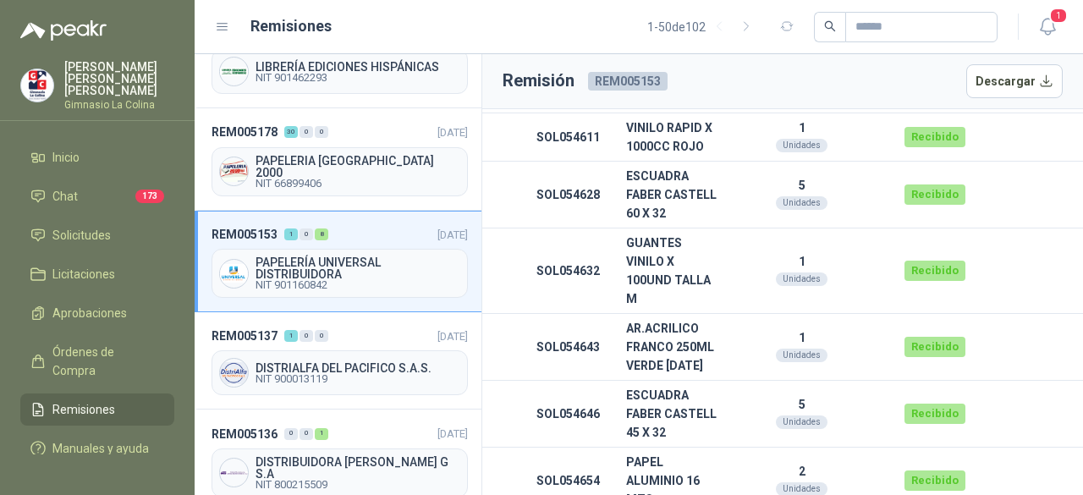
scroll to position [663, 0]
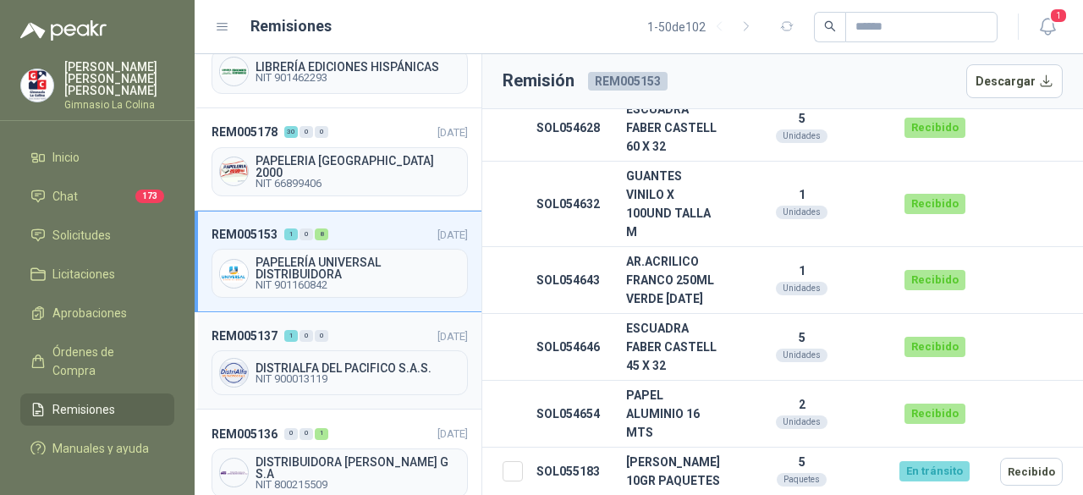
click at [298, 362] on span "DISTRIALFA DEL PACIFICO S.A.S." at bounding box center [358, 368] width 205 height 12
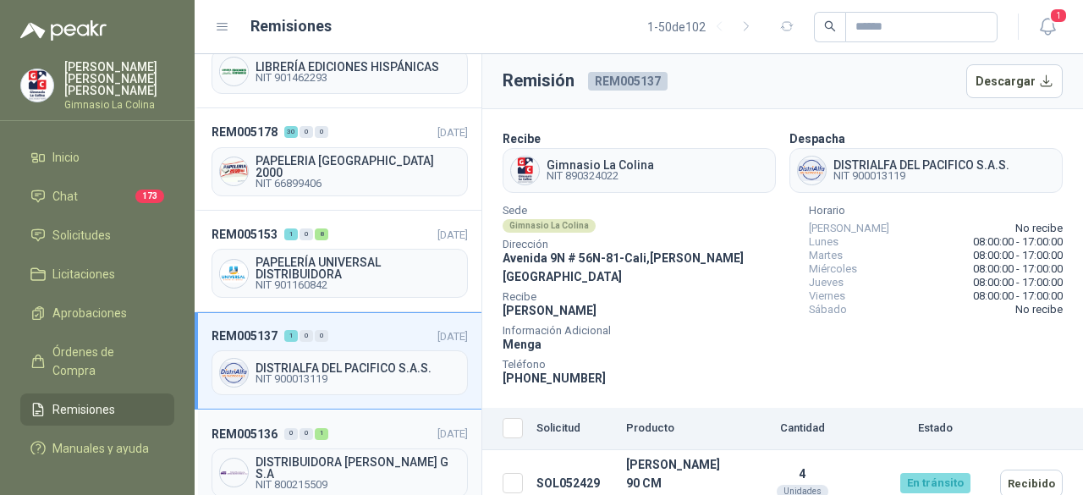
click at [330, 456] on span "DISTRIBUIDORA [PERSON_NAME] G S.A" at bounding box center [358, 468] width 205 height 24
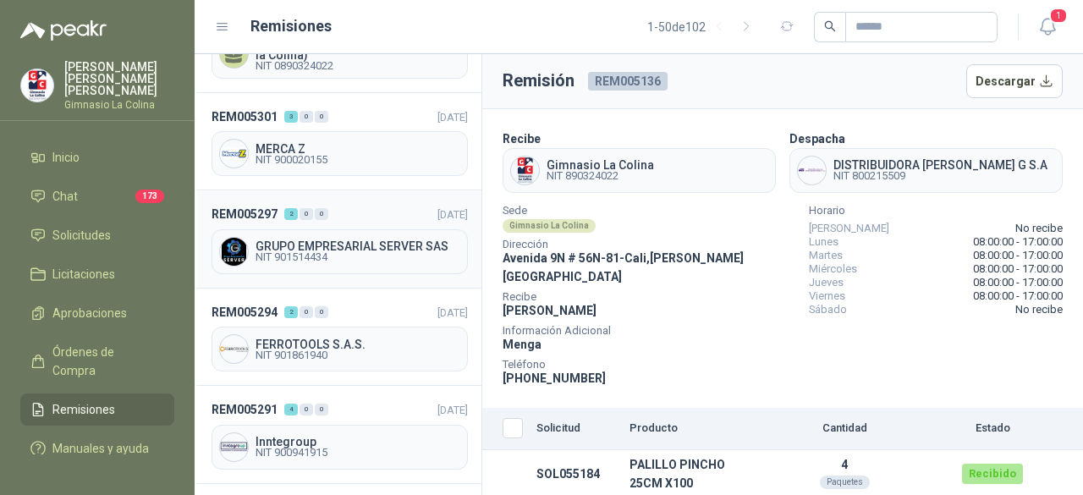
scroll to position [169, 0]
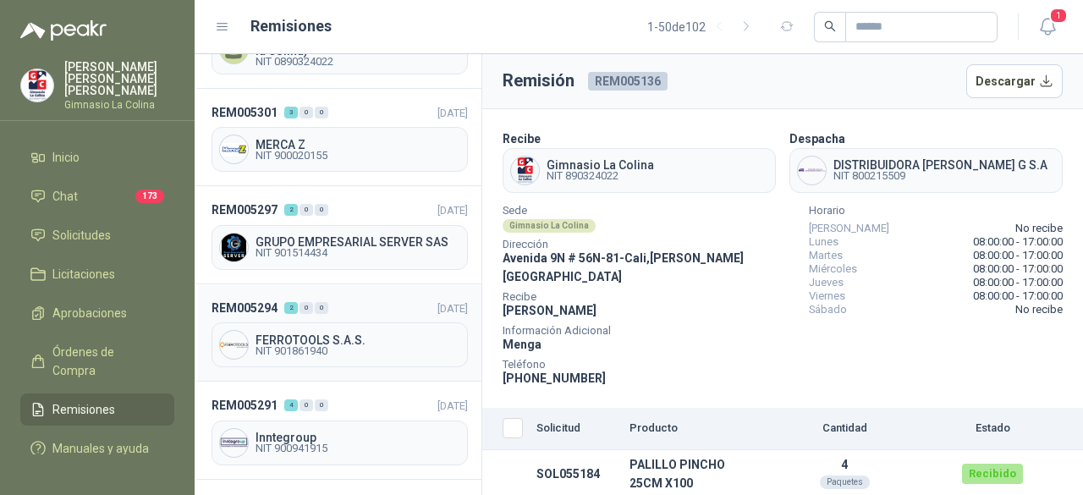
click at [301, 334] on span "FERROTOOLS S.A.S." at bounding box center [358, 340] width 205 height 12
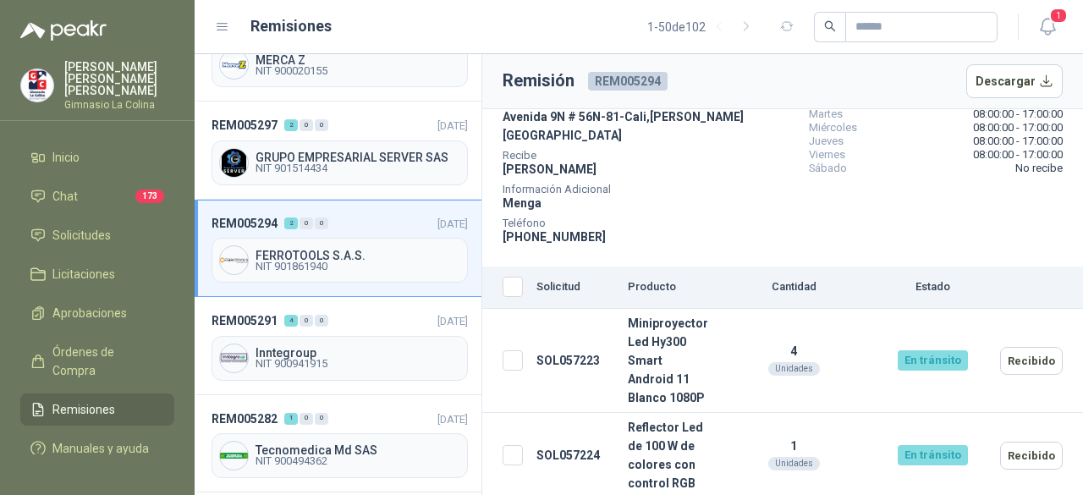
scroll to position [338, 0]
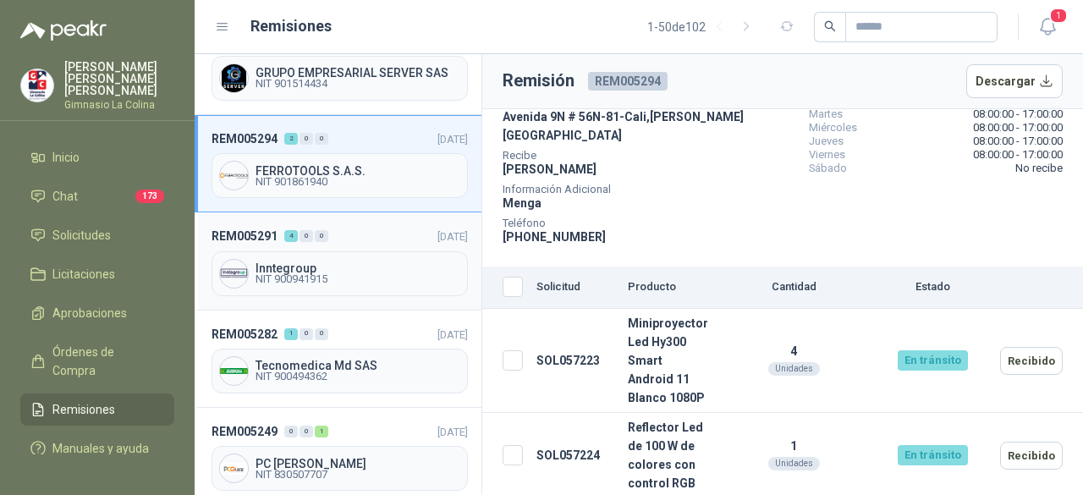
click at [306, 274] on span "NIT 900941915" at bounding box center [358, 279] width 205 height 10
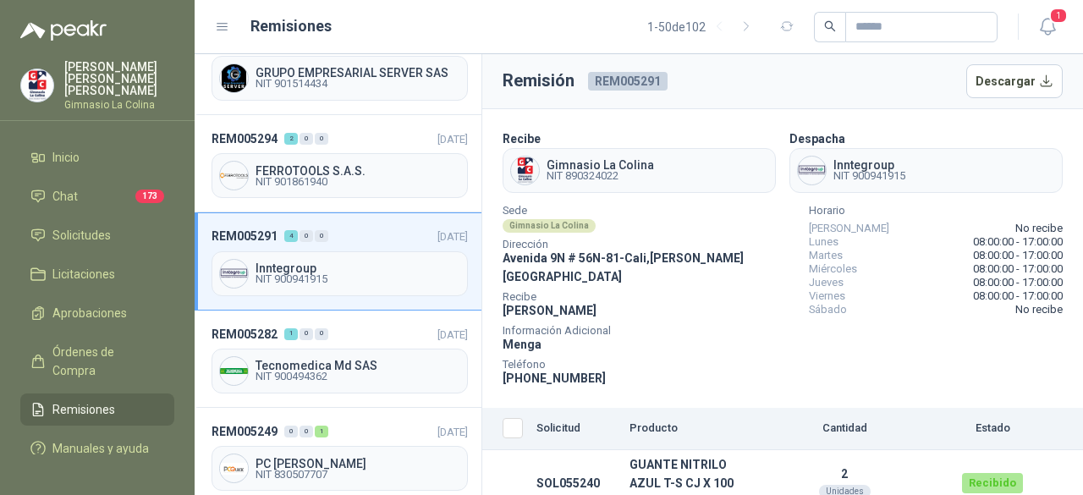
scroll to position [423, 0]
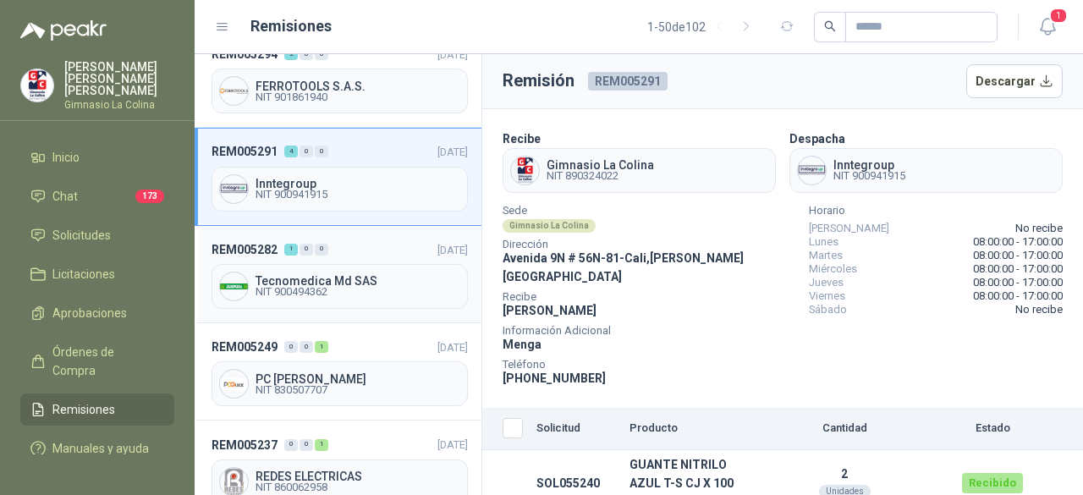
click at [316, 275] on span "Tecnomedica Md SAS" at bounding box center [358, 281] width 205 height 12
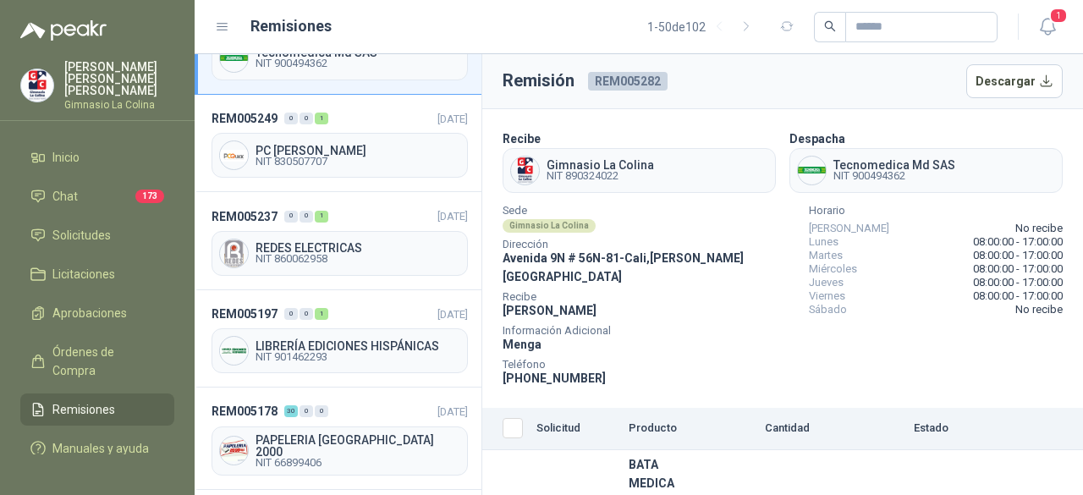
scroll to position [677, 0]
